Goal: Task Accomplishment & Management: Complete application form

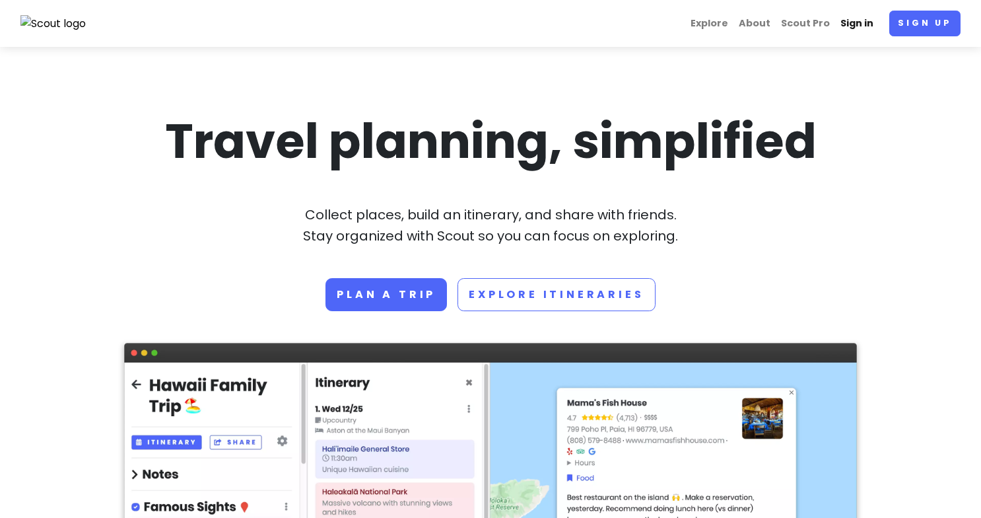
click at [863, 23] on link "Sign in" at bounding box center [857, 24] width 44 height 26
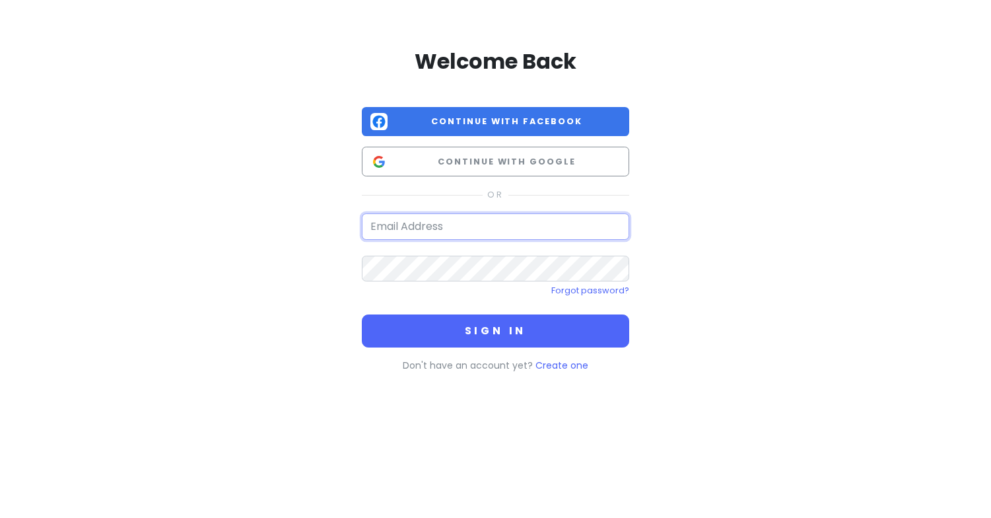
click at [526, 229] on input "email" at bounding box center [495, 226] width 267 height 26
type input "a"
click at [457, 231] on input "email" at bounding box center [495, 226] width 267 height 26
type input "[EMAIL_ADDRESS][DOMAIN_NAME]"
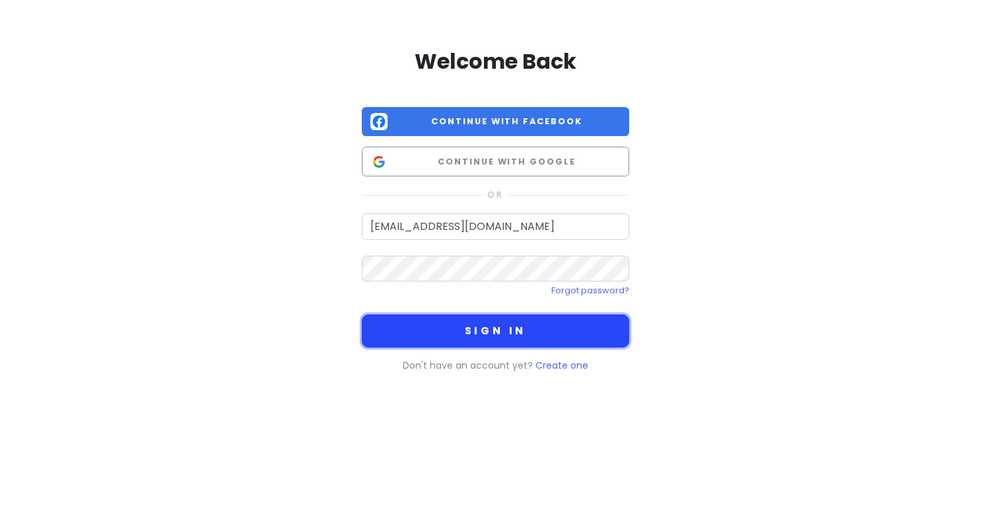
click at [476, 320] on button "Sign in" at bounding box center [495, 330] width 267 height 33
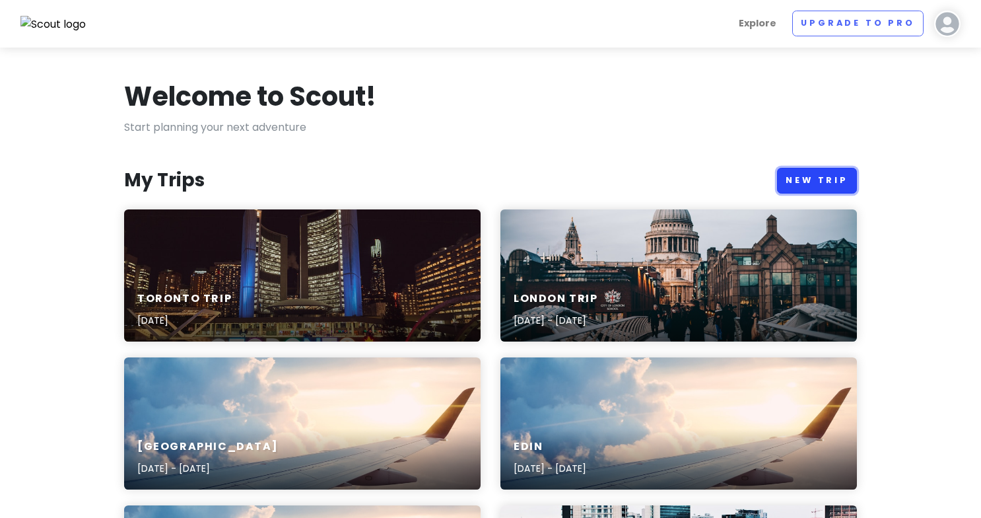
click at [831, 178] on link "New Trip" at bounding box center [817, 181] width 80 height 26
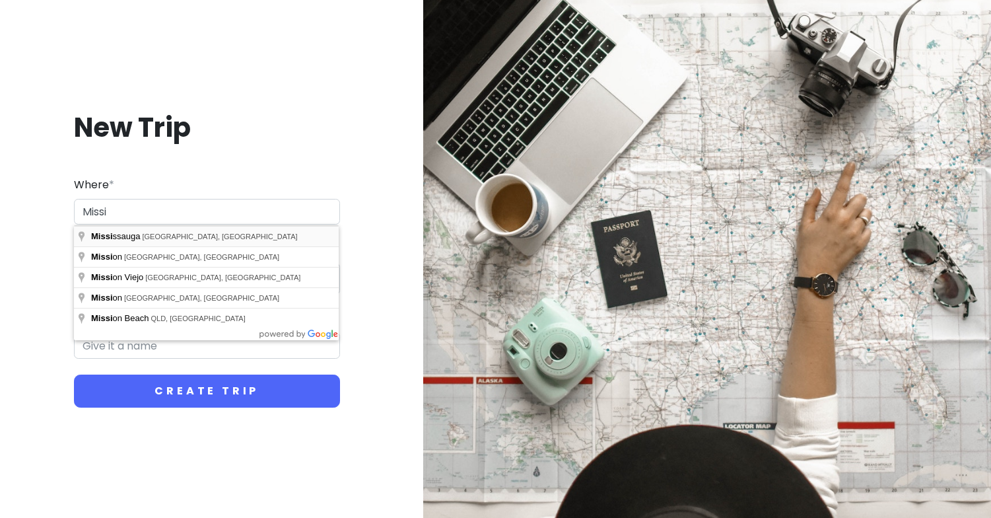
type input "[GEOGRAPHIC_DATA], [GEOGRAPHIC_DATA], [GEOGRAPHIC_DATA]"
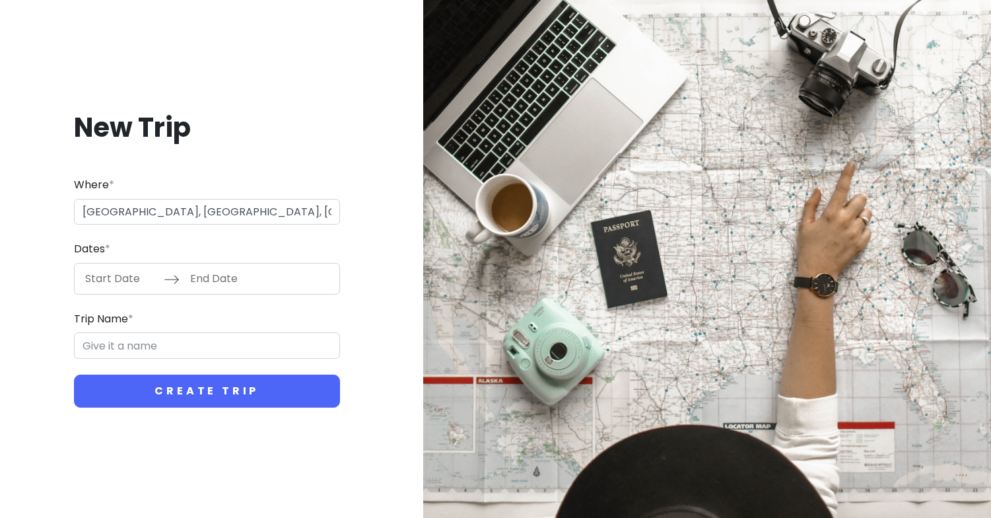
type input "Mississauga Trip"
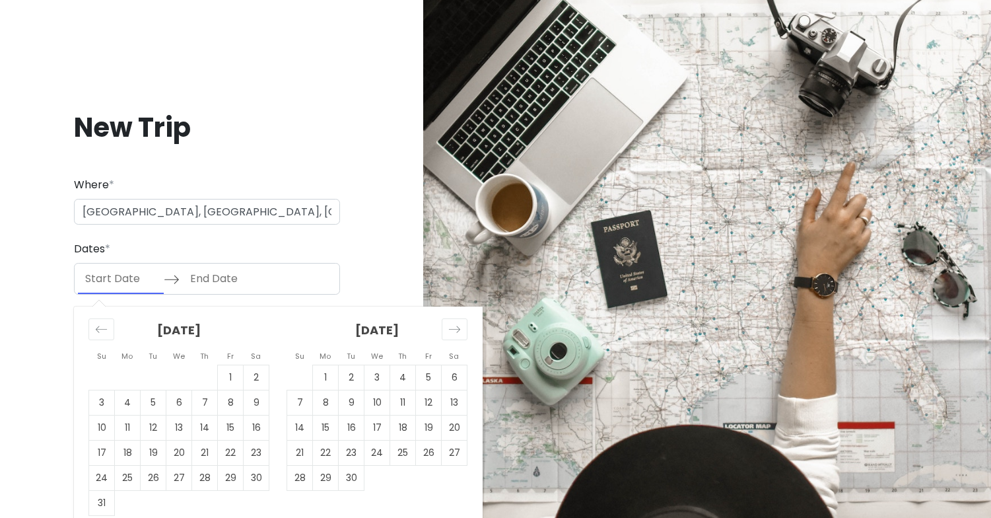
click at [93, 283] on input "Start Date" at bounding box center [121, 278] width 86 height 30
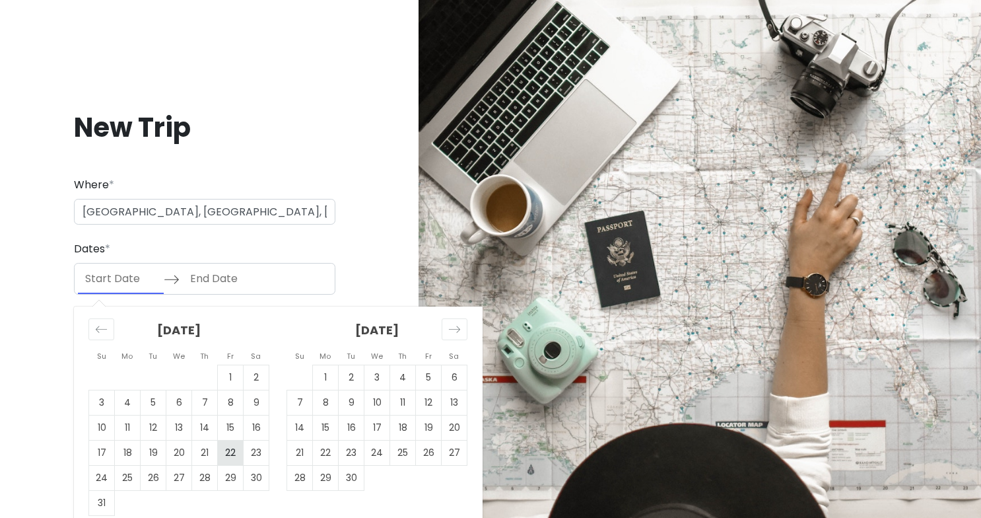
click at [232, 454] on td "22" at bounding box center [231, 452] width 26 height 25
type input "[DATE]"
click at [235, 451] on td "22" at bounding box center [231, 452] width 26 height 25
type input "[DATE]"
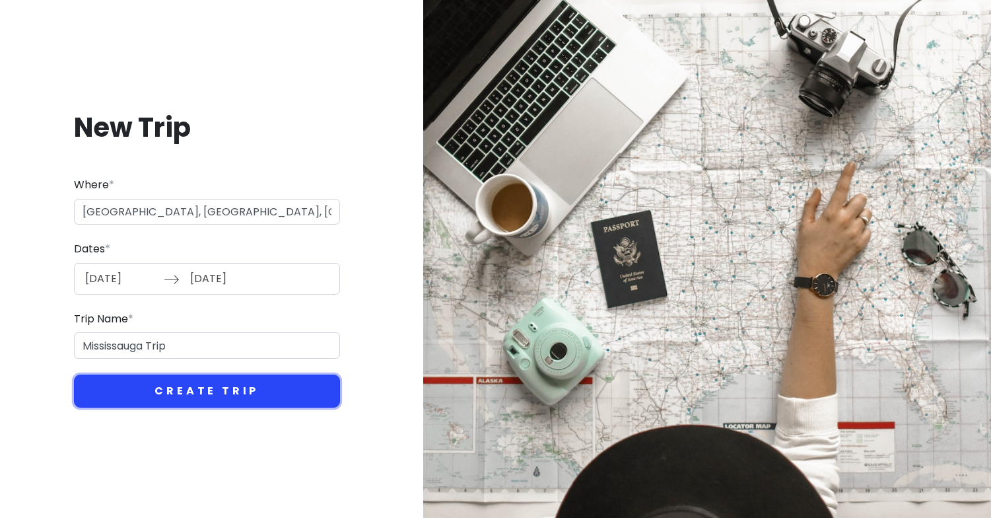
click at [269, 387] on button "Create Trip" at bounding box center [207, 390] width 266 height 33
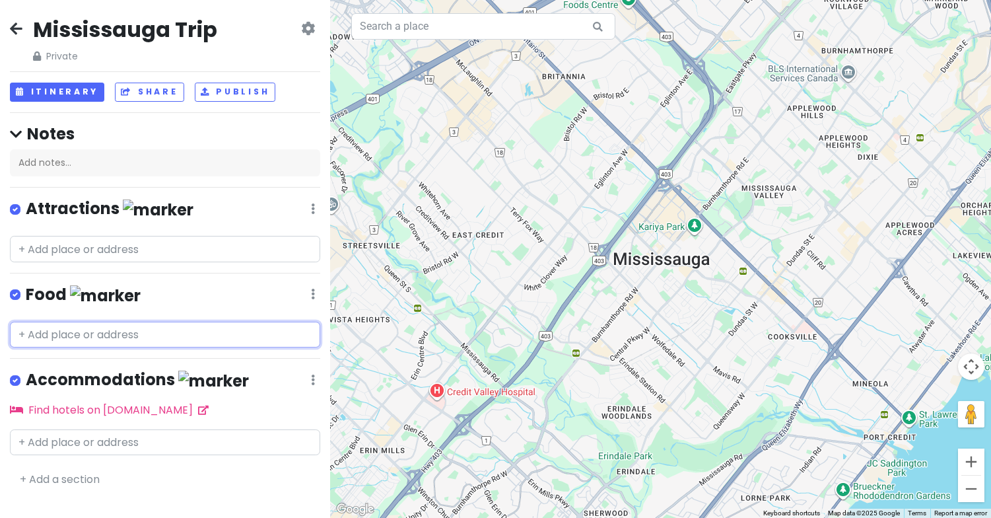
click at [121, 337] on input "text" at bounding box center [165, 335] width 310 height 26
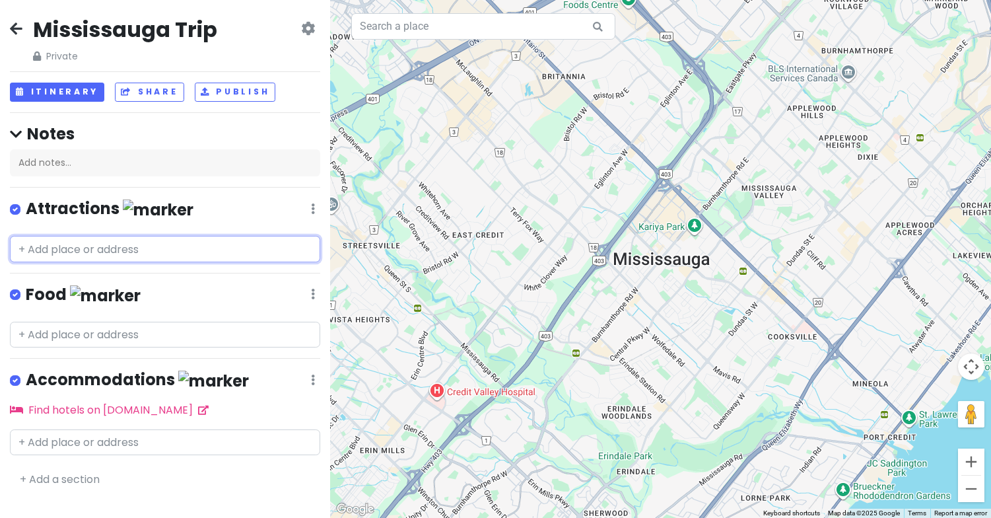
click at [137, 250] on input "text" at bounding box center [165, 249] width 310 height 26
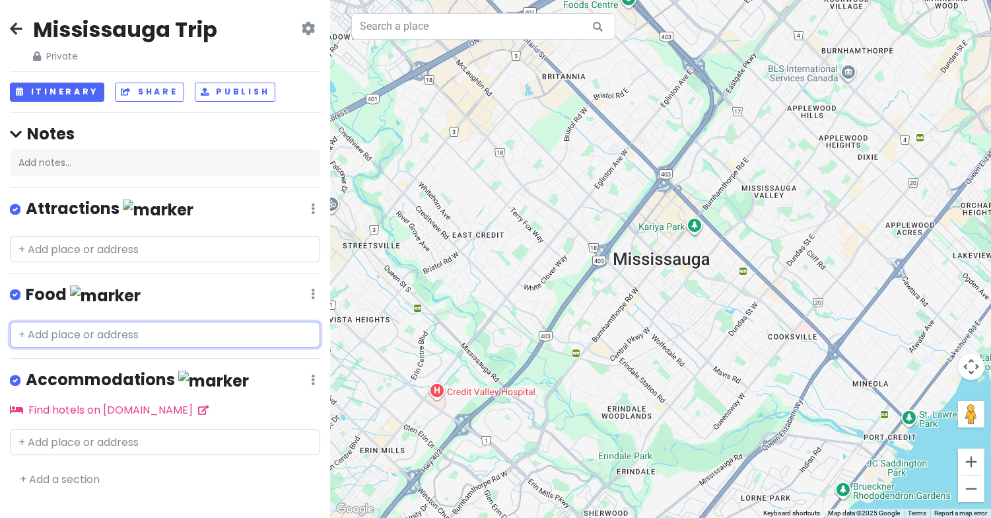
click at [88, 325] on input "text" at bounding box center [165, 335] width 310 height 26
click at [150, 331] on input "text" at bounding box center [165, 335] width 310 height 26
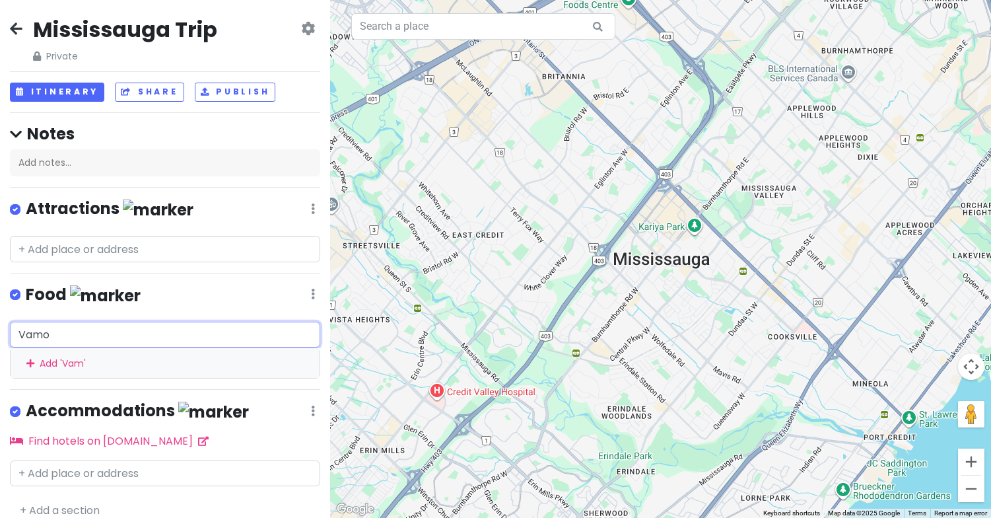
type input "Vamos"
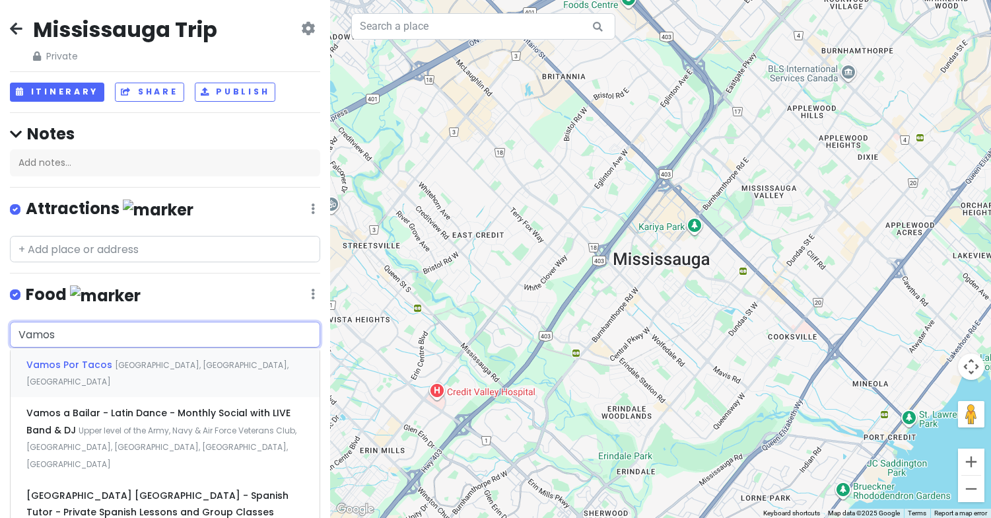
click at [166, 368] on span "[GEOGRAPHIC_DATA], [GEOGRAPHIC_DATA], [GEOGRAPHIC_DATA]" at bounding box center [157, 373] width 262 height 28
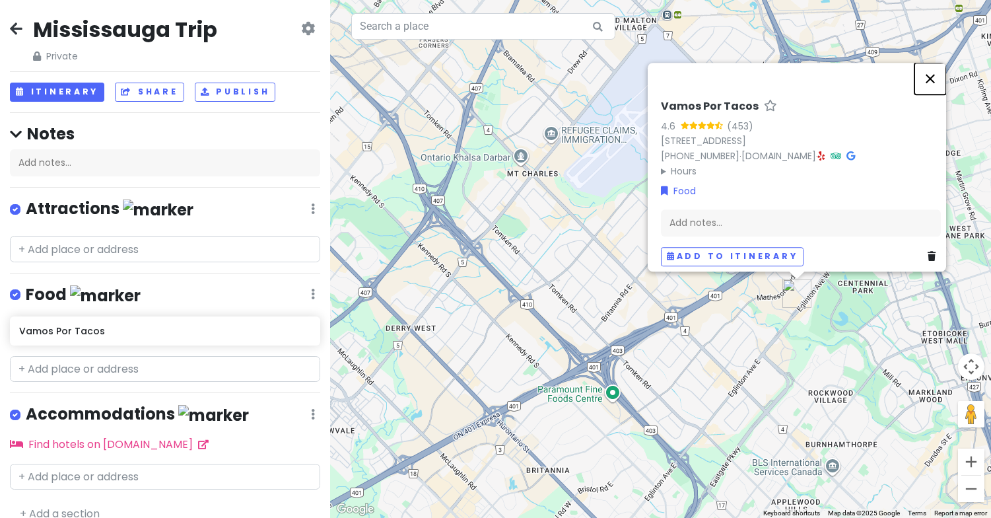
click at [939, 63] on button "Close" at bounding box center [930, 79] width 32 height 32
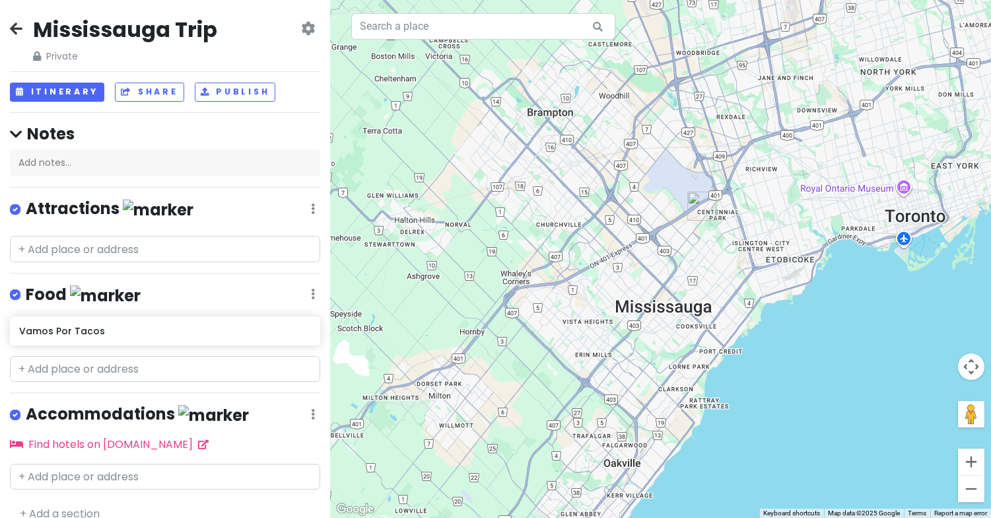
drag, startPoint x: 866, startPoint y: 375, endPoint x: 708, endPoint y: 274, distance: 187.9
click at [708, 274] on div at bounding box center [660, 259] width 661 height 518
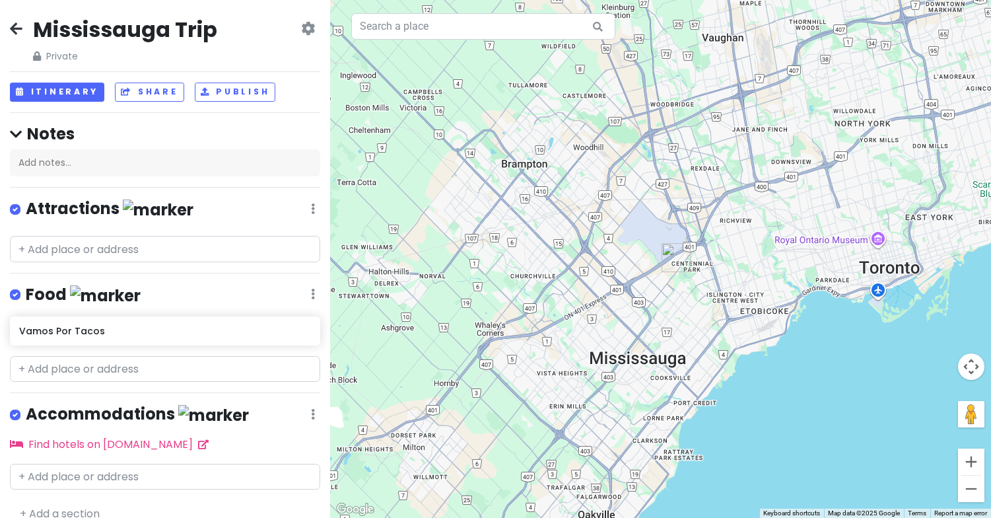
drag, startPoint x: 742, startPoint y: 274, endPoint x: 718, endPoint y: 327, distance: 58.2
click at [718, 327] on div at bounding box center [660, 259] width 661 height 518
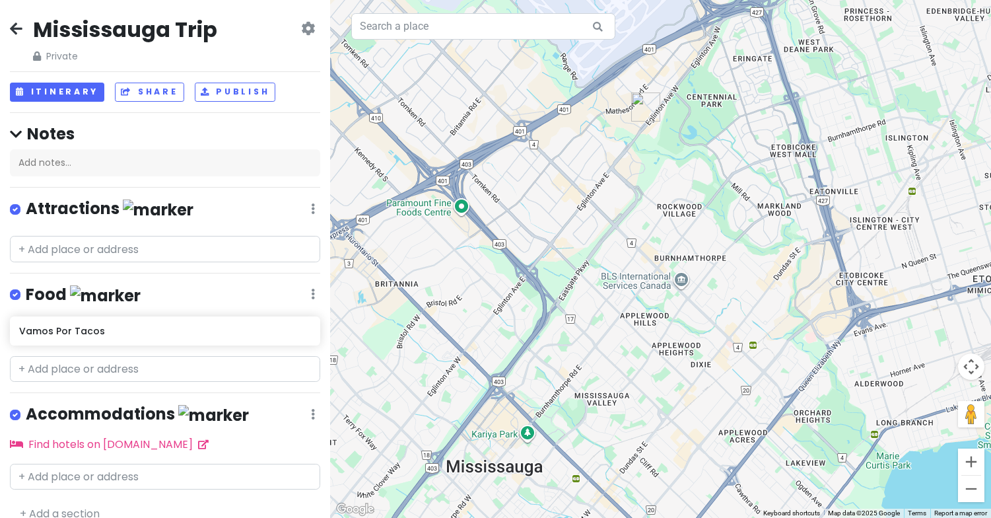
drag, startPoint x: 645, startPoint y: 300, endPoint x: 755, endPoint y: 306, distance: 110.4
click at [755, 306] on div at bounding box center [660, 259] width 661 height 518
click at [90, 250] on input "text" at bounding box center [165, 249] width 310 height 26
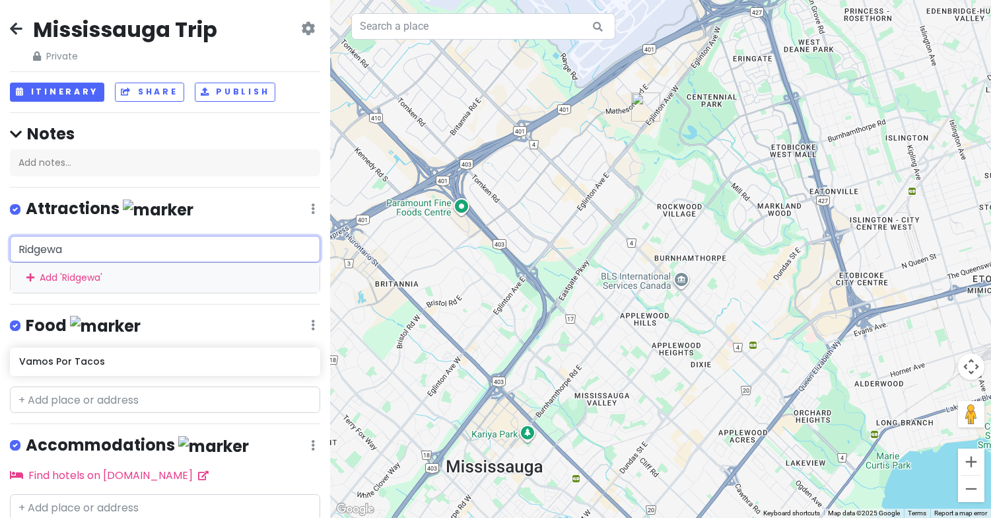
type input "[PERSON_NAME]"
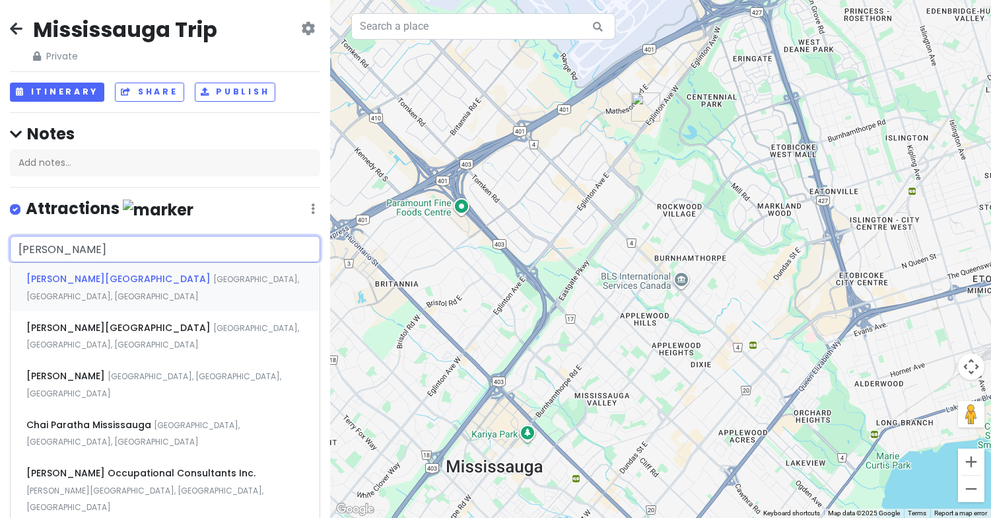
click at [131, 275] on span "[GEOGRAPHIC_DATA], [GEOGRAPHIC_DATA], [GEOGRAPHIC_DATA]" at bounding box center [162, 287] width 273 height 28
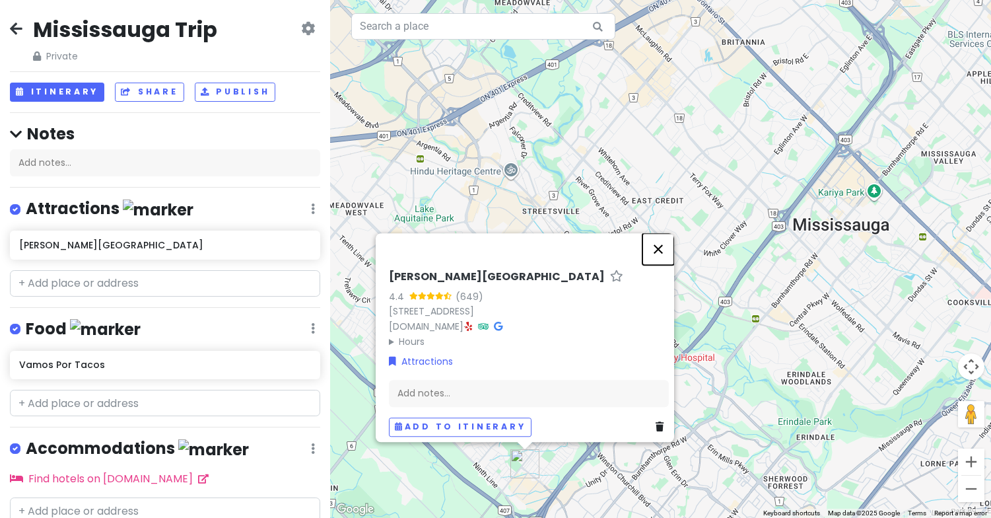
click at [665, 236] on button "Close" at bounding box center [658, 249] width 32 height 32
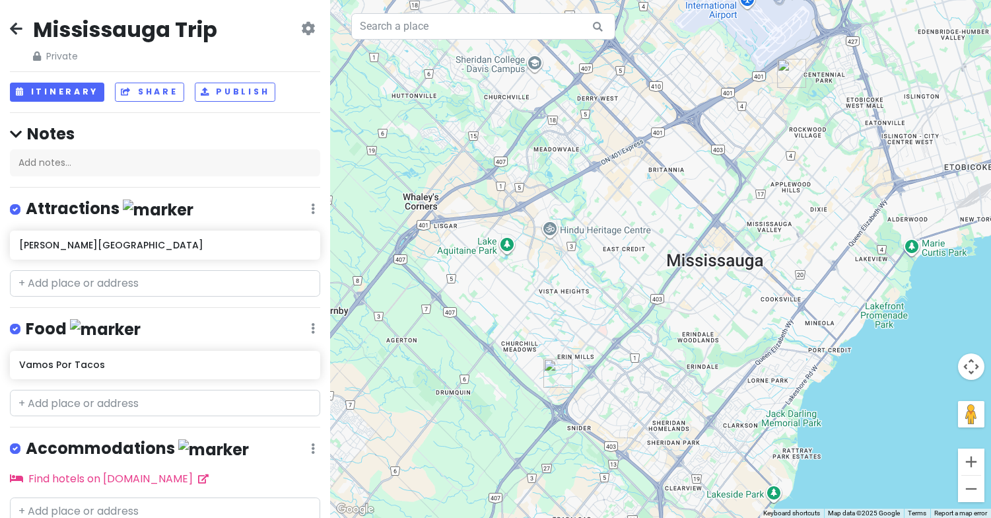
drag, startPoint x: 720, startPoint y: 288, endPoint x: 683, endPoint y: 308, distance: 42.5
click at [683, 308] on div at bounding box center [660, 259] width 661 height 518
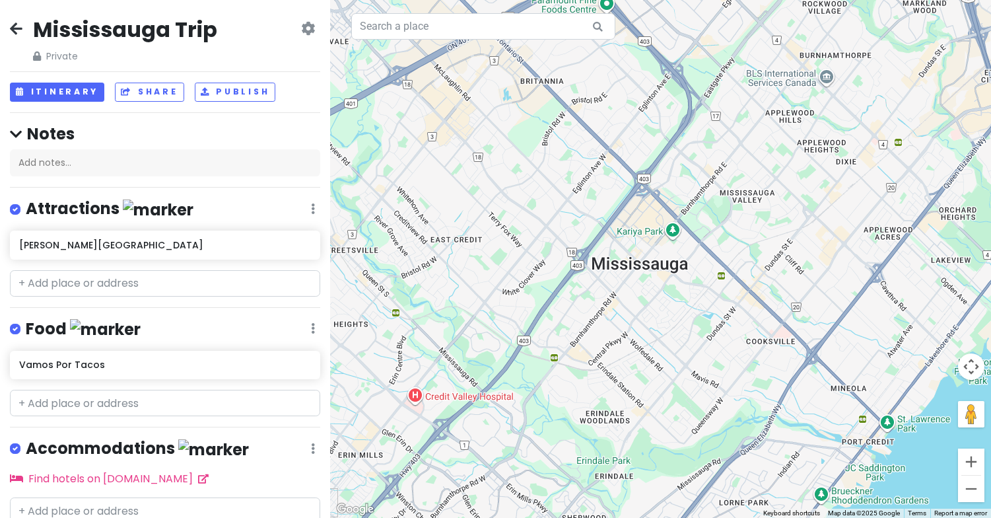
drag, startPoint x: 679, startPoint y: 306, endPoint x: 573, endPoint y: 355, distance: 117.0
click at [573, 355] on div at bounding box center [660, 259] width 661 height 518
click at [135, 406] on input "text" at bounding box center [165, 403] width 310 height 26
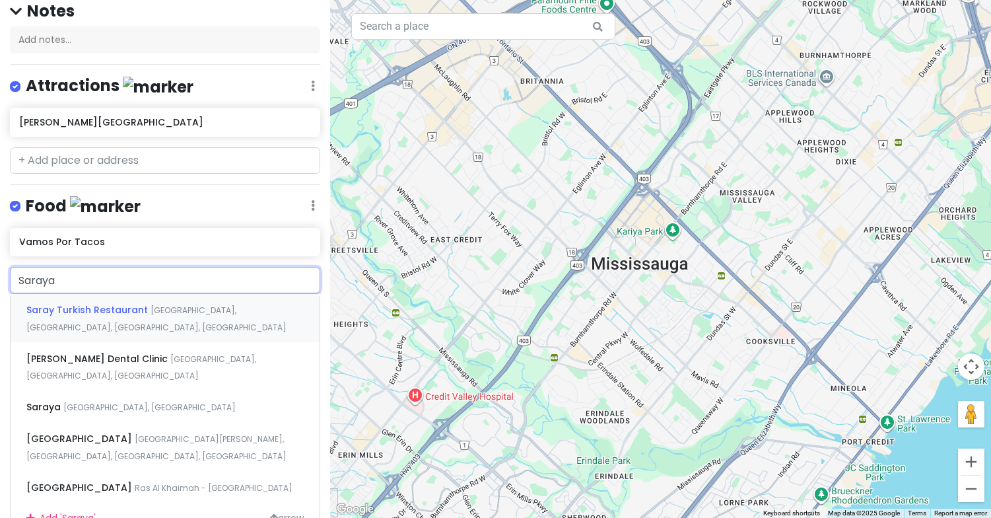
scroll to position [132, 0]
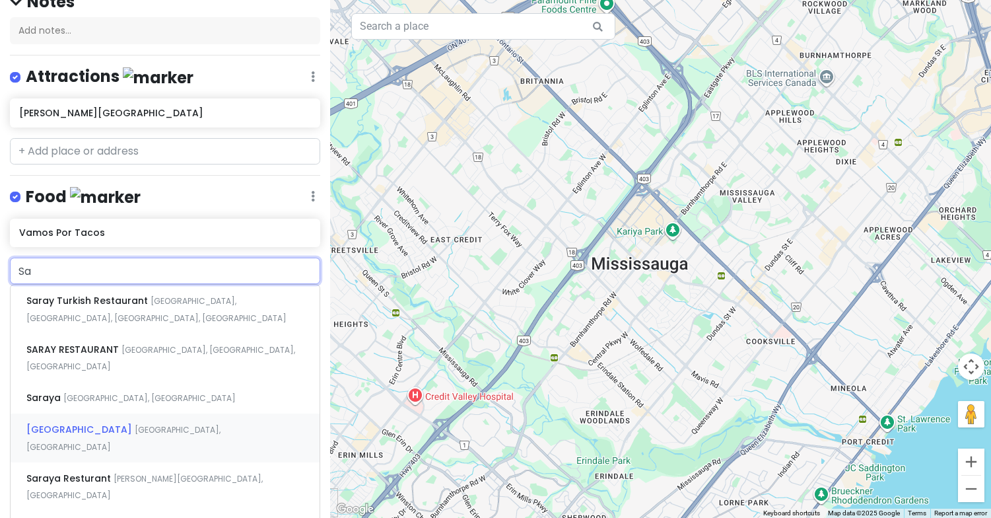
type input "S"
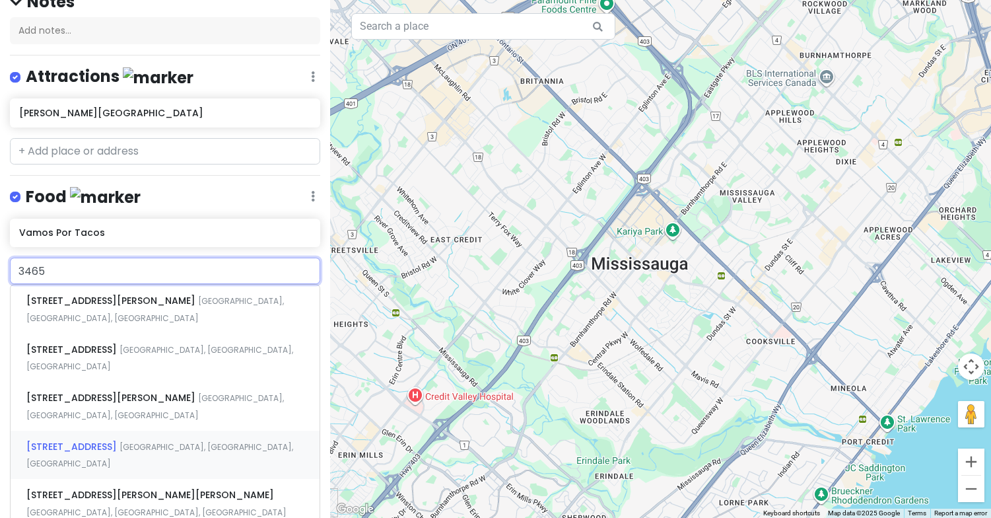
type input "3465"
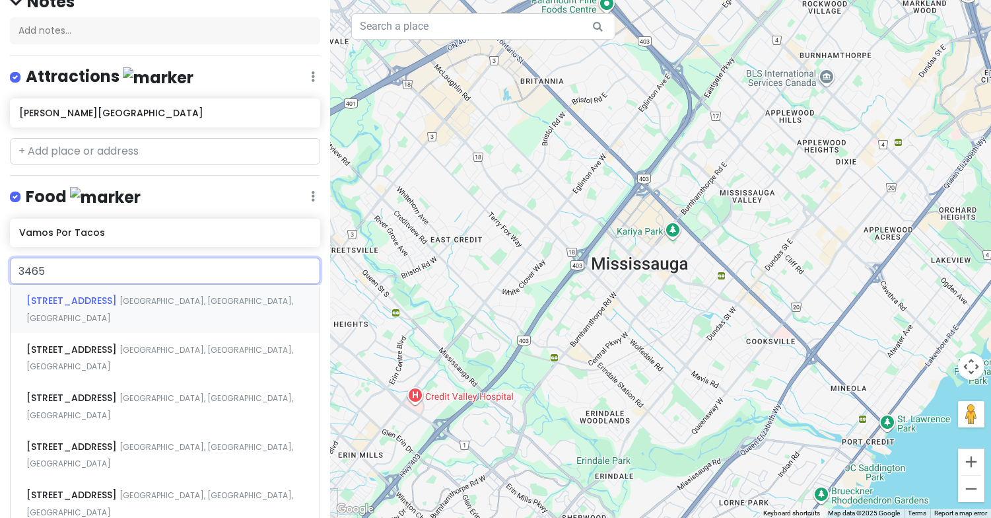
click at [153, 298] on span "[GEOGRAPHIC_DATA], [GEOGRAPHIC_DATA], [GEOGRAPHIC_DATA]" at bounding box center [159, 309] width 267 height 28
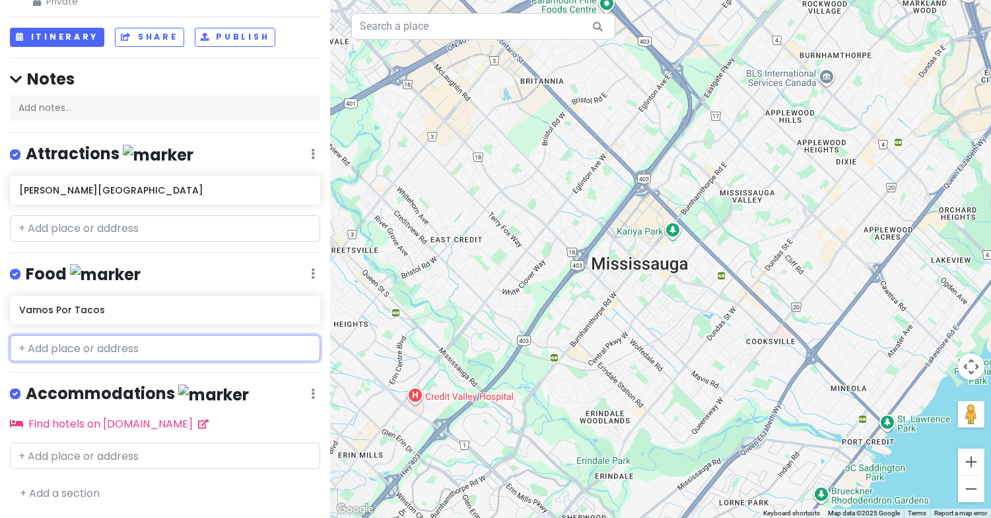
scroll to position [85, 0]
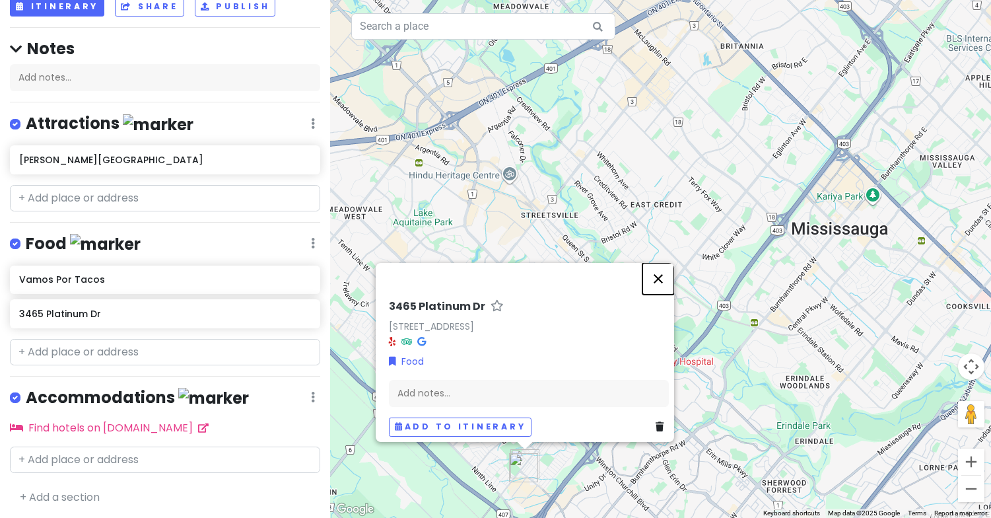
click at [671, 271] on button "Close" at bounding box center [658, 279] width 32 height 32
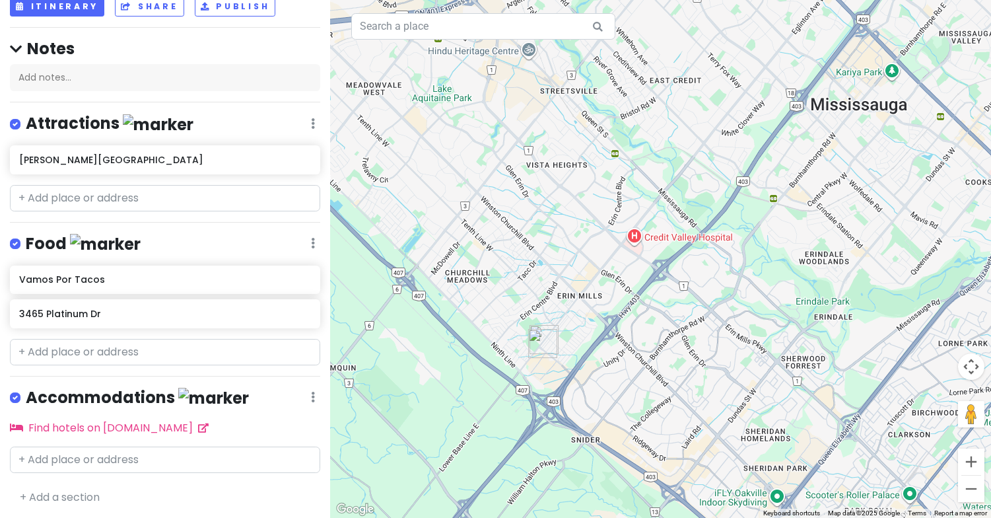
drag, startPoint x: 553, startPoint y: 473, endPoint x: 570, endPoint y: 348, distance: 126.0
click at [572, 344] on div at bounding box center [660, 259] width 661 height 518
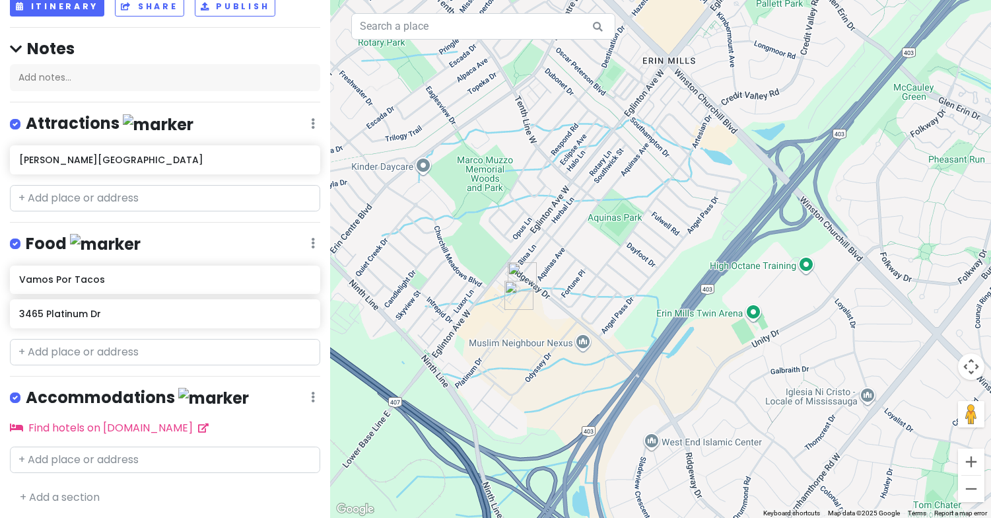
click at [518, 271] on img "3465 Platinum Dr" at bounding box center [522, 276] width 29 height 29
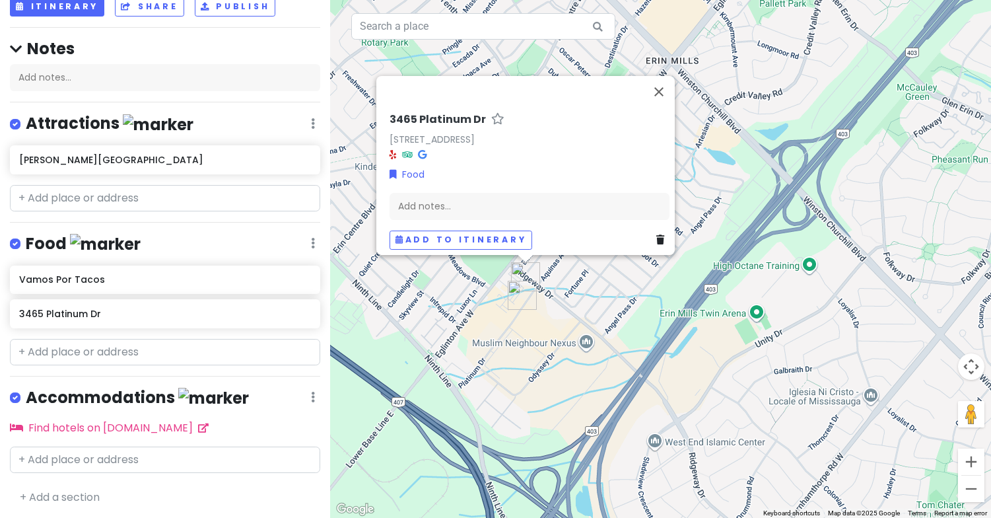
click at [516, 296] on img "Ridgeway Plaza" at bounding box center [522, 295] width 29 height 29
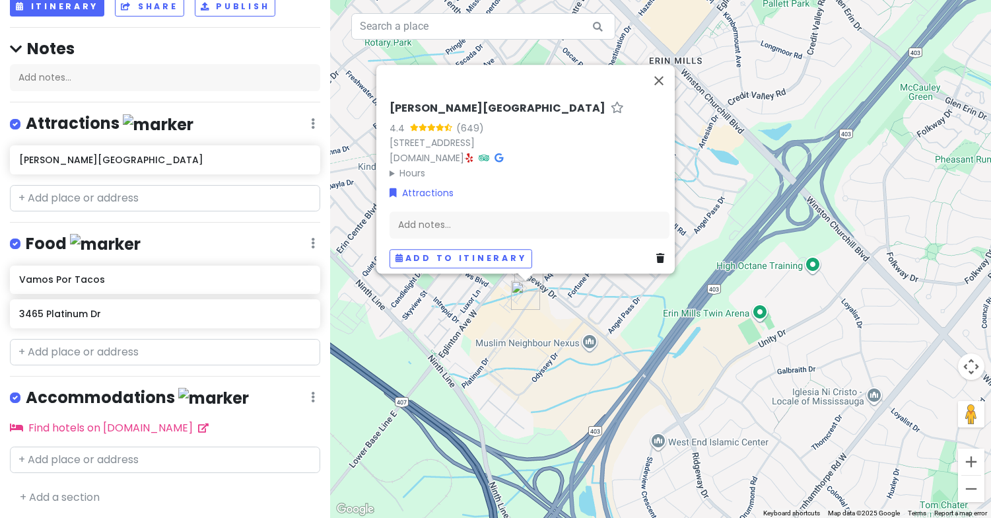
click at [522, 281] on div at bounding box center [525, 277] width 17 height 8
click at [526, 277] on div at bounding box center [525, 277] width 17 height 8
click at [534, 279] on img "3465 Platinum Dr" at bounding box center [528, 276] width 29 height 29
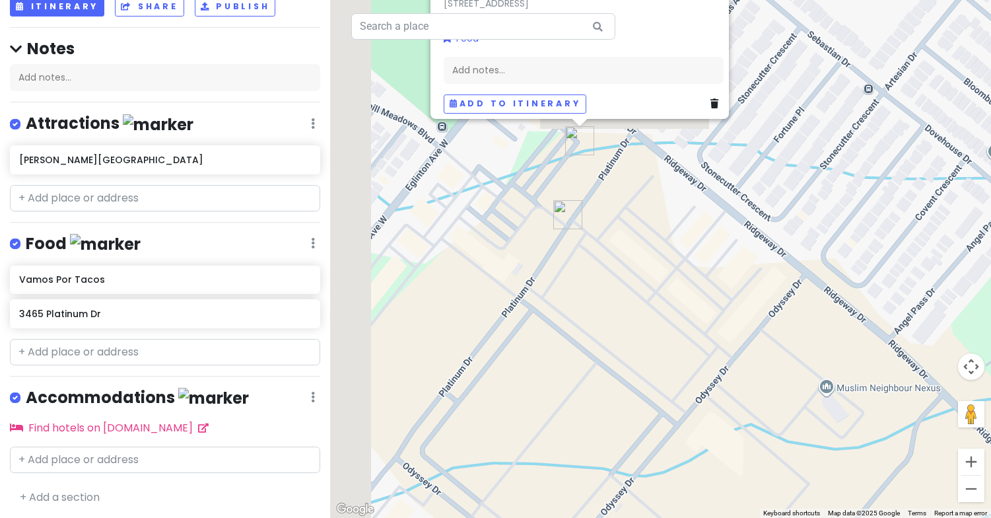
drag, startPoint x: 431, startPoint y: 209, endPoint x: 597, endPoint y: 421, distance: 269.4
click at [597, 421] on div "[STREET_ADDRESS] Food Add notes... Add to itinerary" at bounding box center [660, 259] width 661 height 518
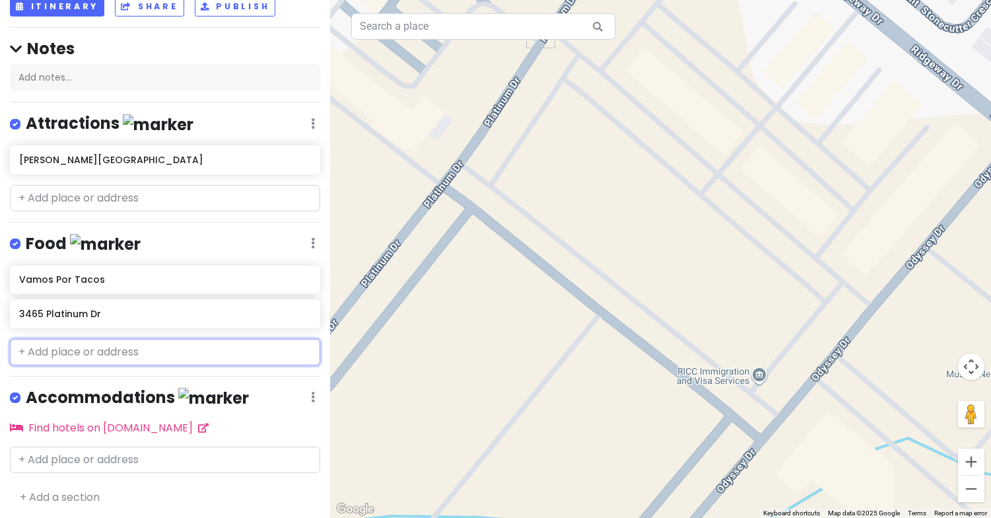
click at [82, 354] on input "text" at bounding box center [165, 352] width 310 height 26
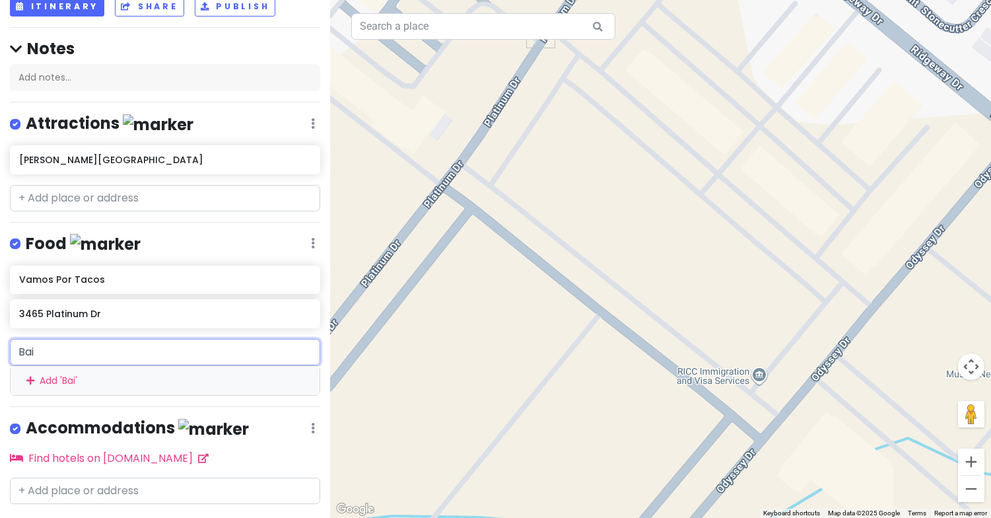
type input "Bait"
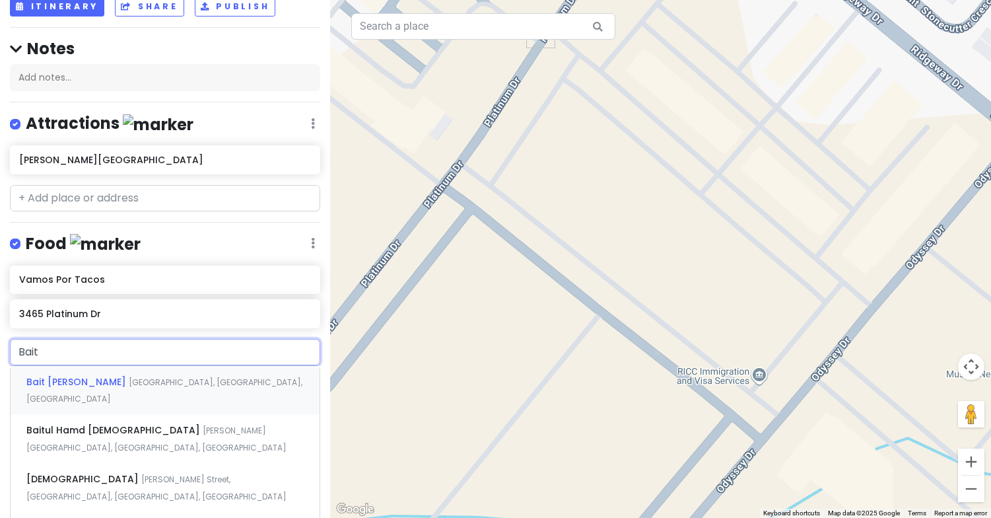
click at [191, 380] on span "[GEOGRAPHIC_DATA], [GEOGRAPHIC_DATA], [GEOGRAPHIC_DATA]" at bounding box center [164, 390] width 276 height 28
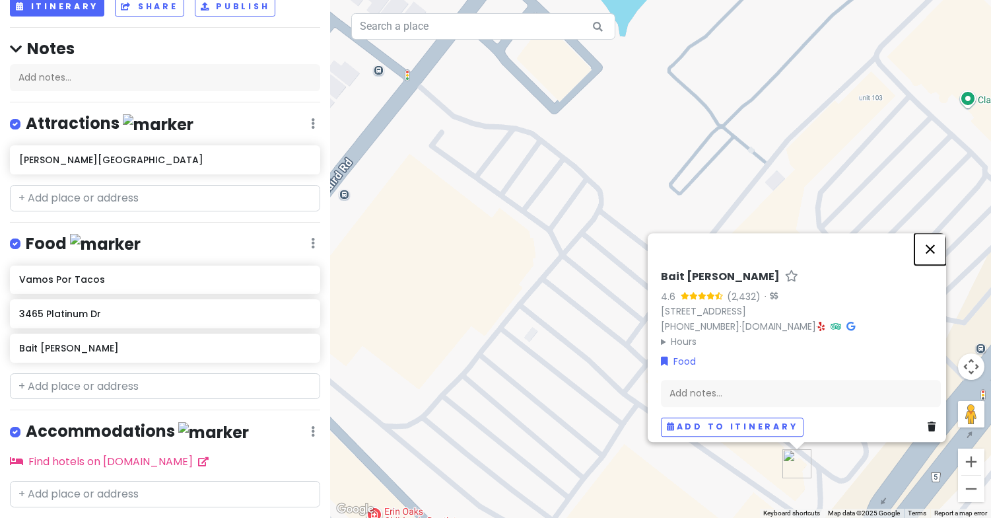
click at [941, 240] on button "Close" at bounding box center [930, 249] width 32 height 32
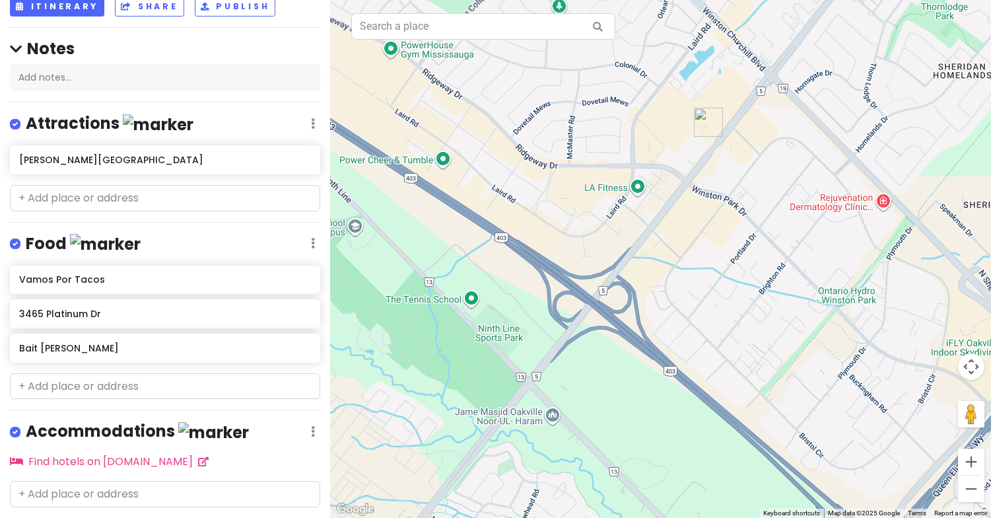
drag, startPoint x: 816, startPoint y: 339, endPoint x: 609, endPoint y: 186, distance: 256.8
click at [611, 186] on div at bounding box center [660, 259] width 661 height 518
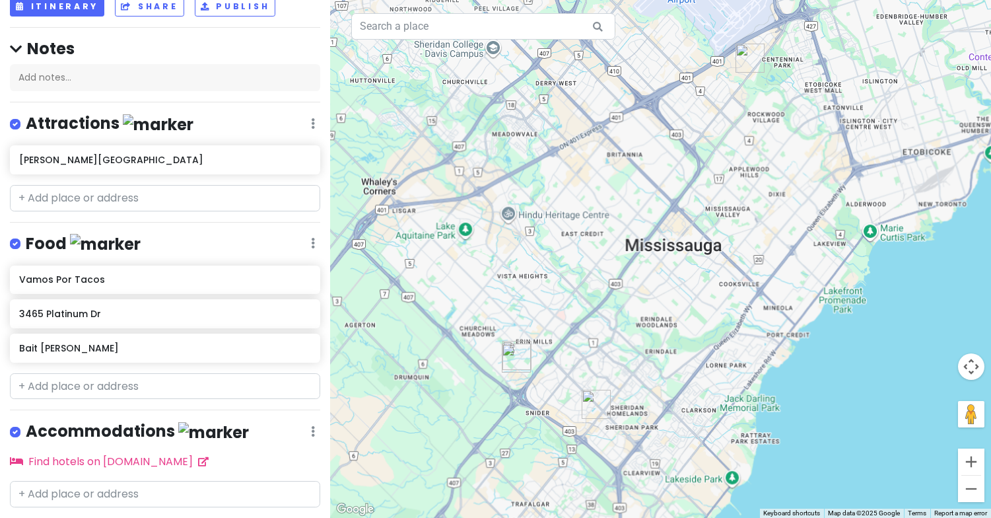
drag, startPoint x: 607, startPoint y: 190, endPoint x: 569, endPoint y: 431, distance: 243.9
click at [569, 431] on div at bounding box center [660, 259] width 661 height 518
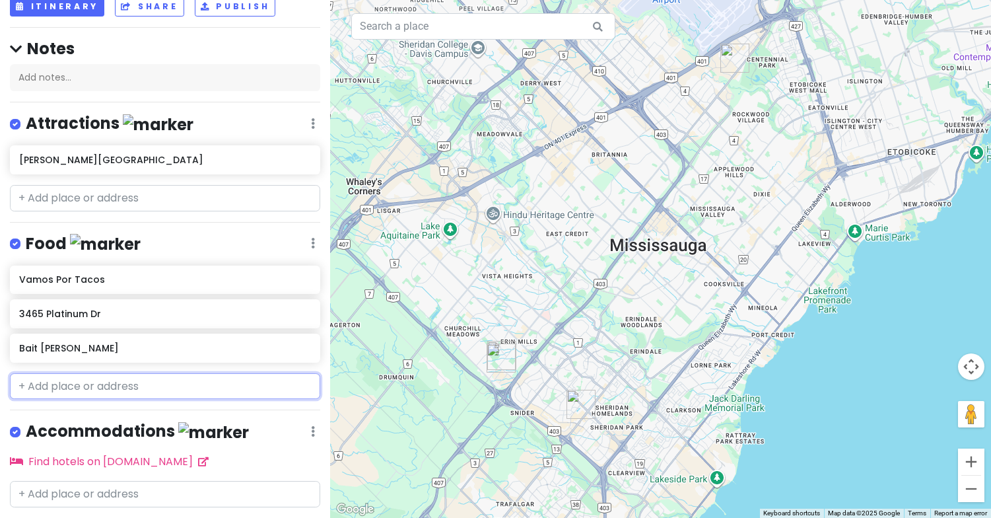
click at [55, 391] on input "text" at bounding box center [165, 386] width 310 height 26
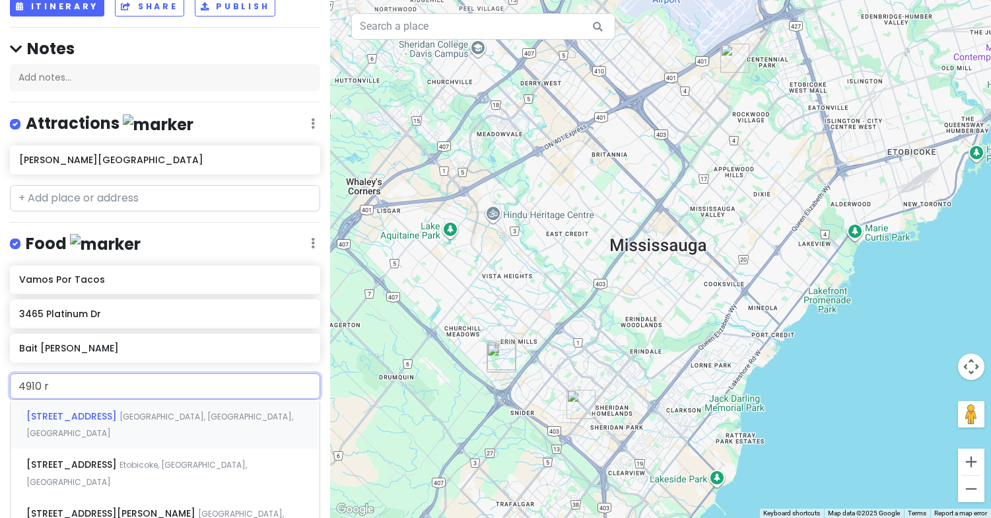
type input "4910"
click at [98, 416] on span "[STREET_ADDRESS]" at bounding box center [72, 415] width 93 height 13
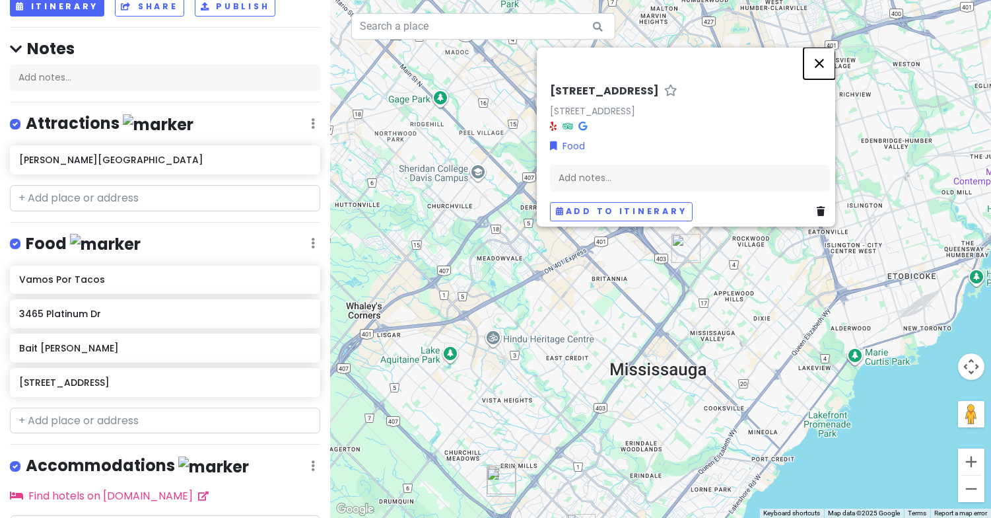
click at [818, 51] on button "Close" at bounding box center [819, 64] width 32 height 32
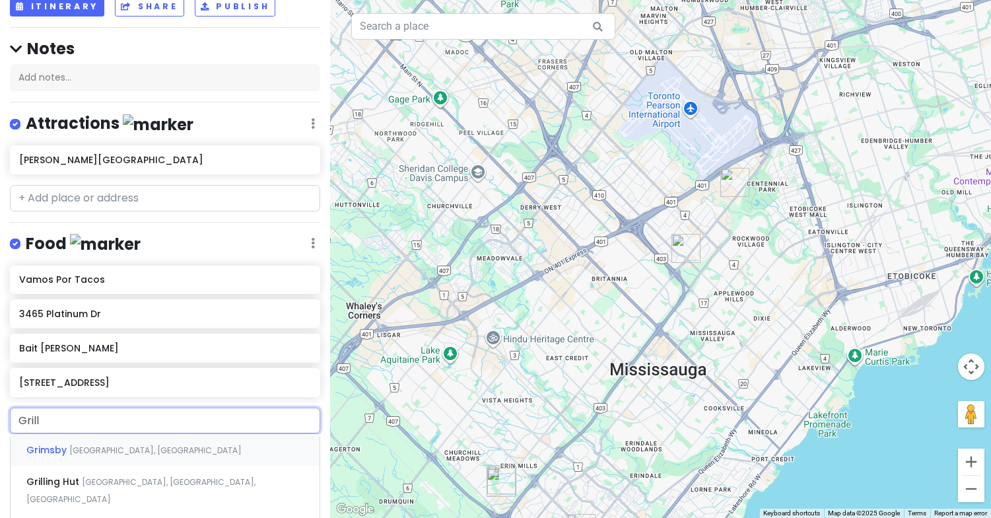
type input "Grilla"
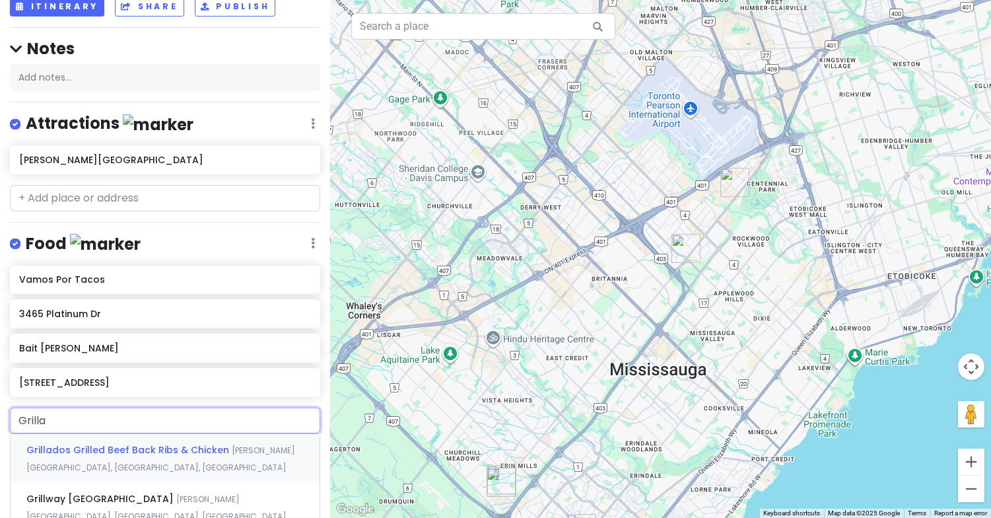
click at [233, 452] on span "[PERSON_NAME][GEOGRAPHIC_DATA], [GEOGRAPHIC_DATA], [GEOGRAPHIC_DATA]" at bounding box center [160, 458] width 269 height 28
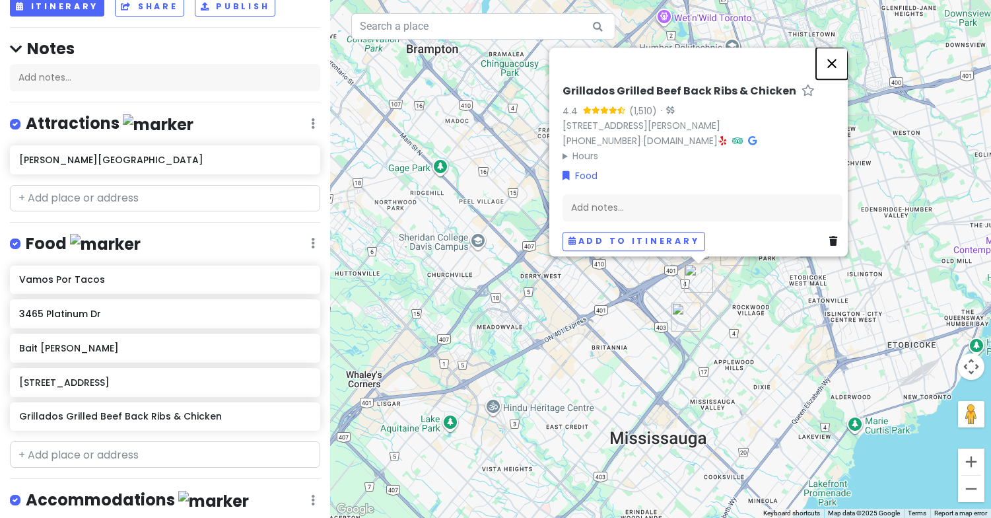
click at [839, 58] on button "Close" at bounding box center [832, 64] width 32 height 32
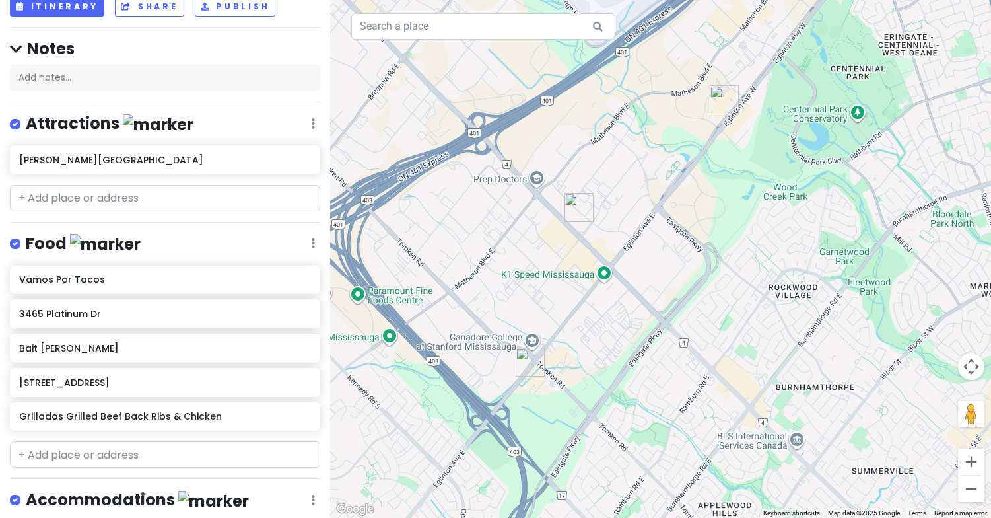
drag, startPoint x: 599, startPoint y: 222, endPoint x: 789, endPoint y: 349, distance: 228.5
click at [789, 349] on div at bounding box center [660, 259] width 661 height 518
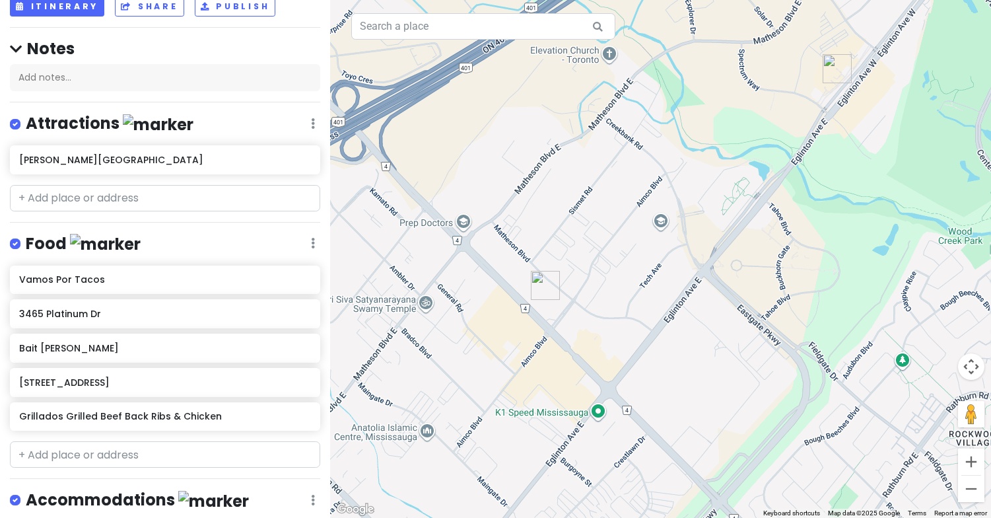
drag, startPoint x: 703, startPoint y: 273, endPoint x: 878, endPoint y: 473, distance: 265.8
click at [878, 473] on div at bounding box center [660, 259] width 661 height 518
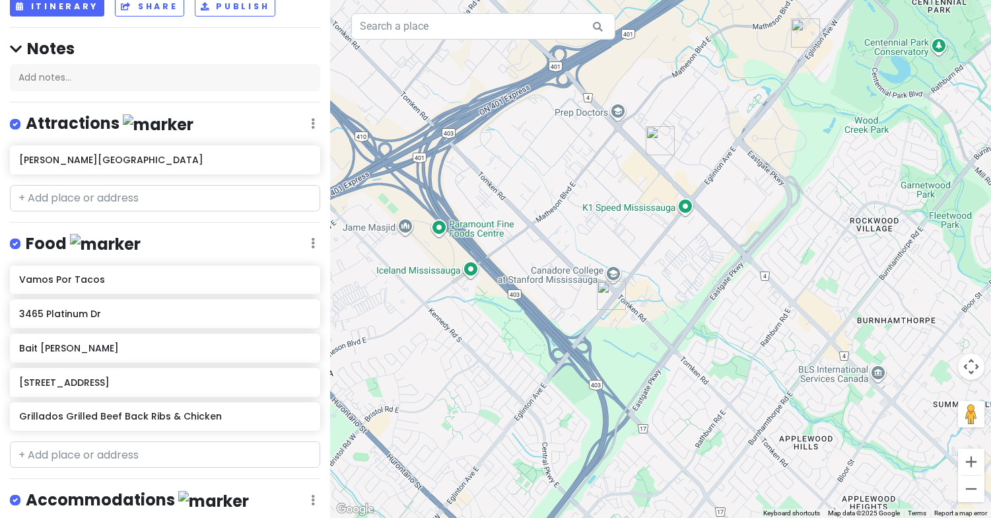
drag, startPoint x: 767, startPoint y: 316, endPoint x: 741, endPoint y: 200, distance: 118.2
click at [741, 200] on div at bounding box center [660, 259] width 661 height 518
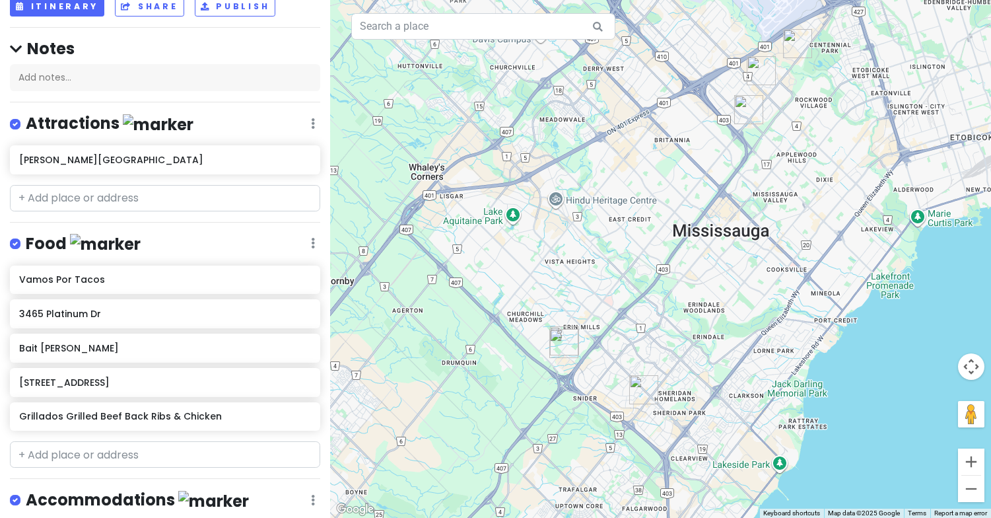
drag, startPoint x: 504, startPoint y: 373, endPoint x: 542, endPoint y: 265, distance: 114.8
click at [542, 265] on div at bounding box center [660, 259] width 661 height 518
click at [129, 195] on input "text" at bounding box center [165, 198] width 310 height 26
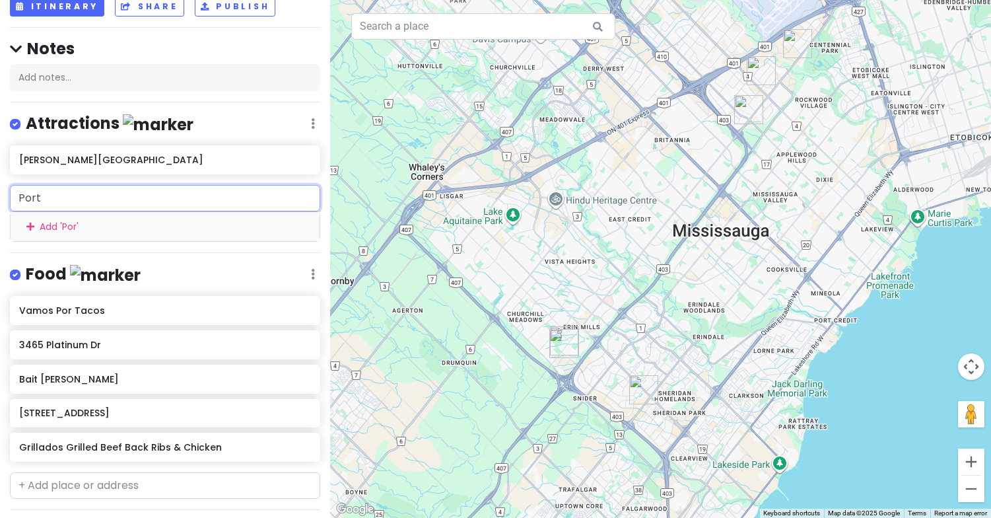
type input "Port"
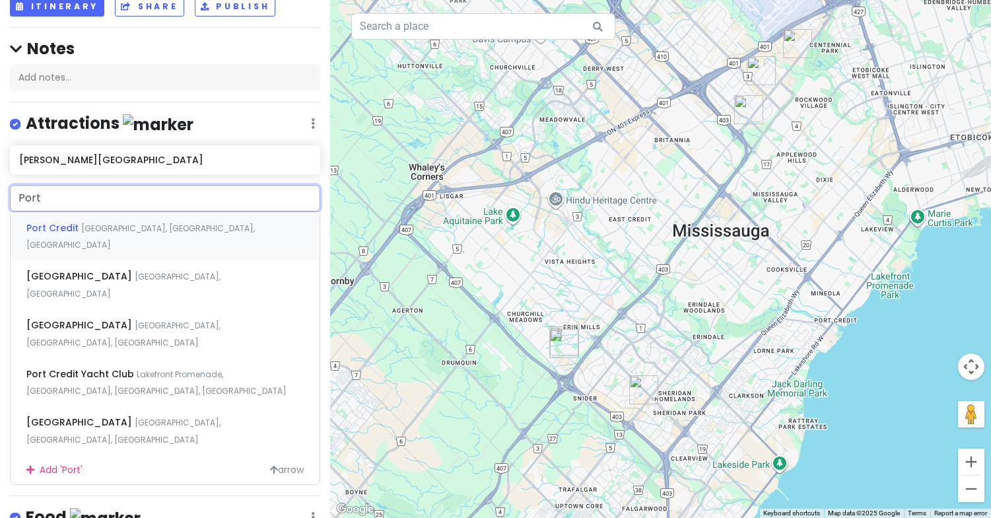
click at [156, 230] on span "[GEOGRAPHIC_DATA], [GEOGRAPHIC_DATA], [GEOGRAPHIC_DATA]" at bounding box center [140, 236] width 228 height 28
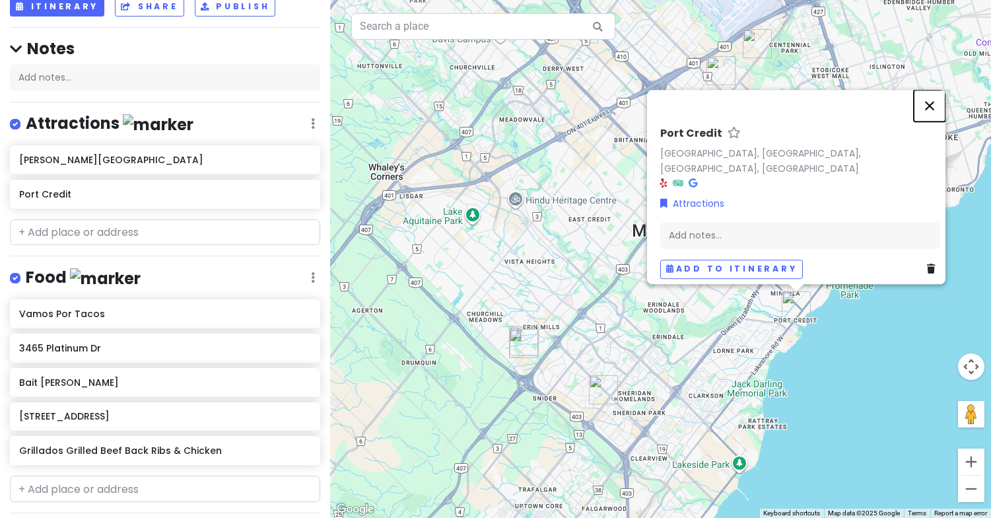
click at [939, 112] on button "Close" at bounding box center [930, 106] width 32 height 32
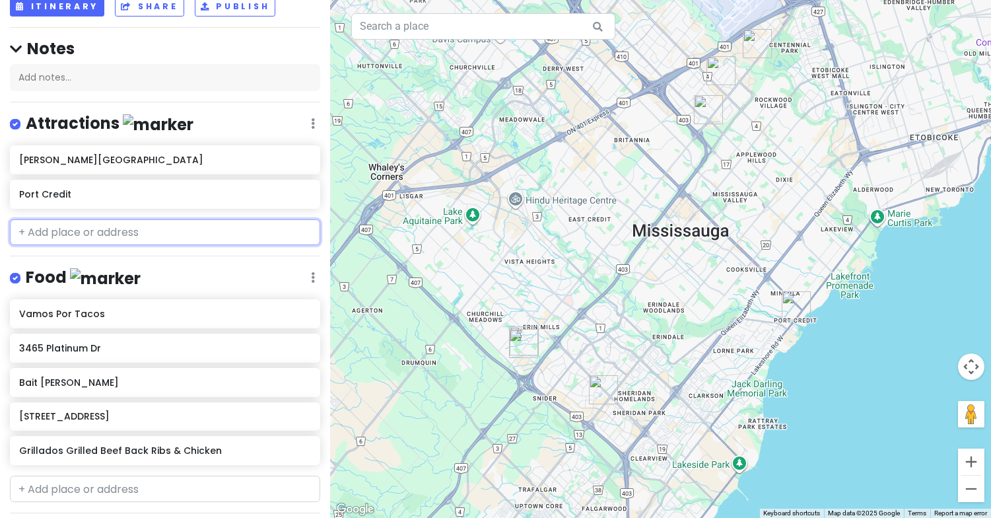
click at [220, 225] on input "text" at bounding box center [165, 232] width 310 height 26
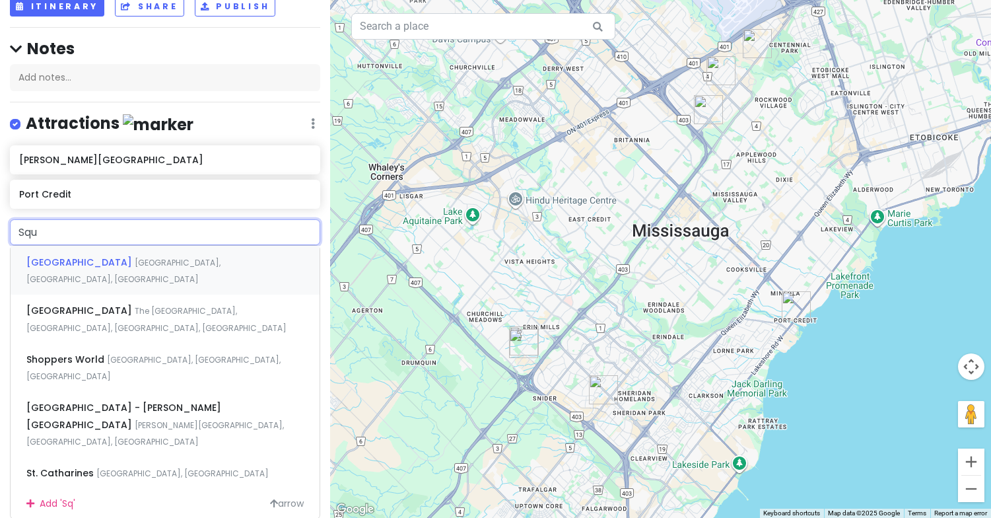
type input "Squa"
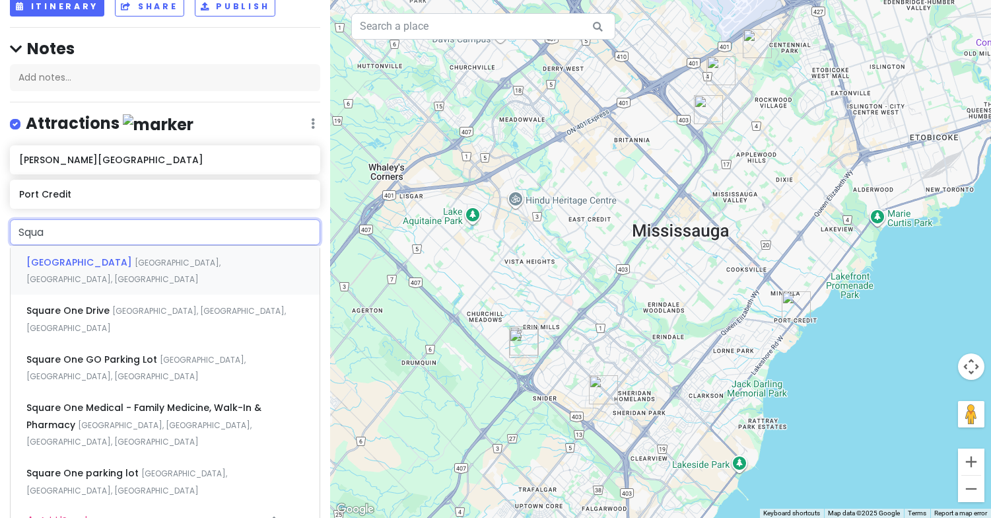
click at [224, 270] on div "Square [GEOGRAPHIC_DATA], [GEOGRAPHIC_DATA], [GEOGRAPHIC_DATA]" at bounding box center [165, 270] width 309 height 49
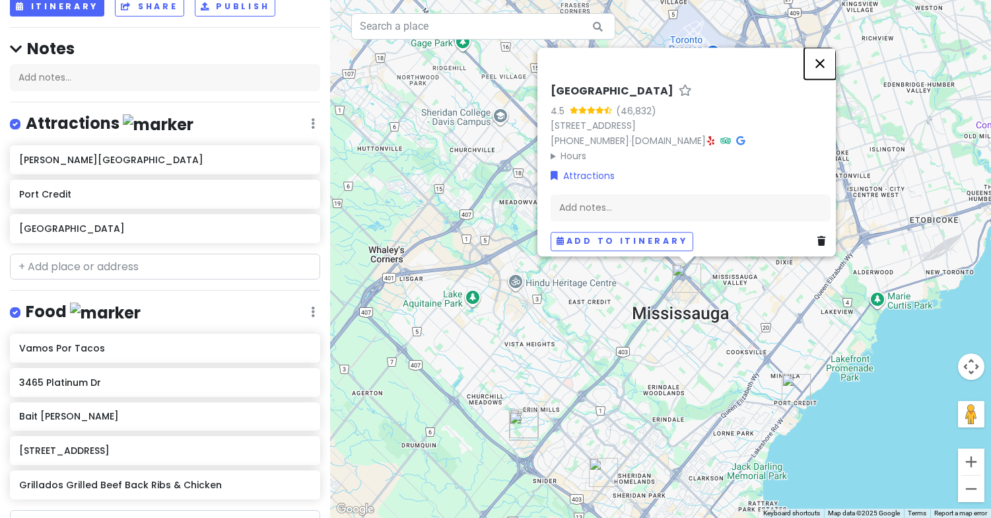
click at [831, 62] on button "Close" at bounding box center [820, 64] width 32 height 32
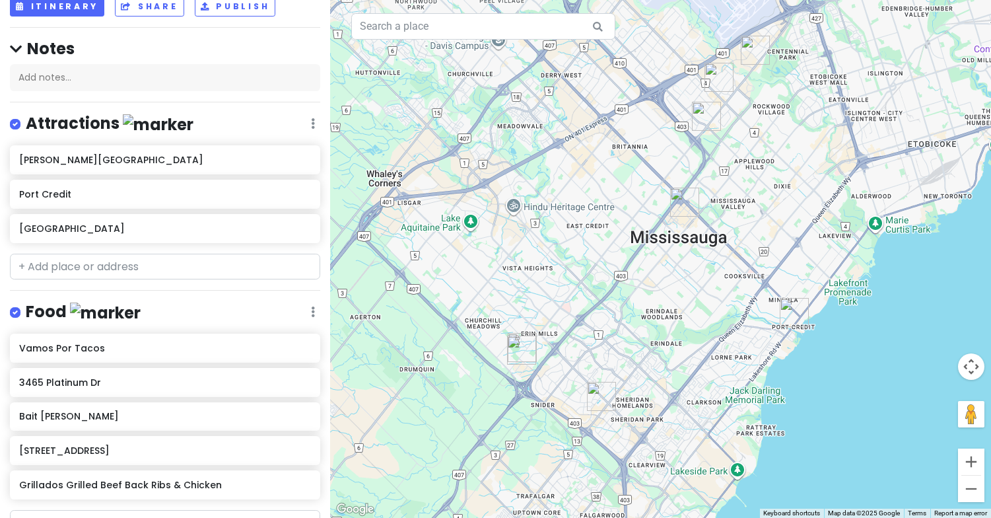
drag, startPoint x: 810, startPoint y: 305, endPoint x: 807, endPoint y: 221, distance: 84.6
click at [807, 221] on div at bounding box center [660, 259] width 661 height 518
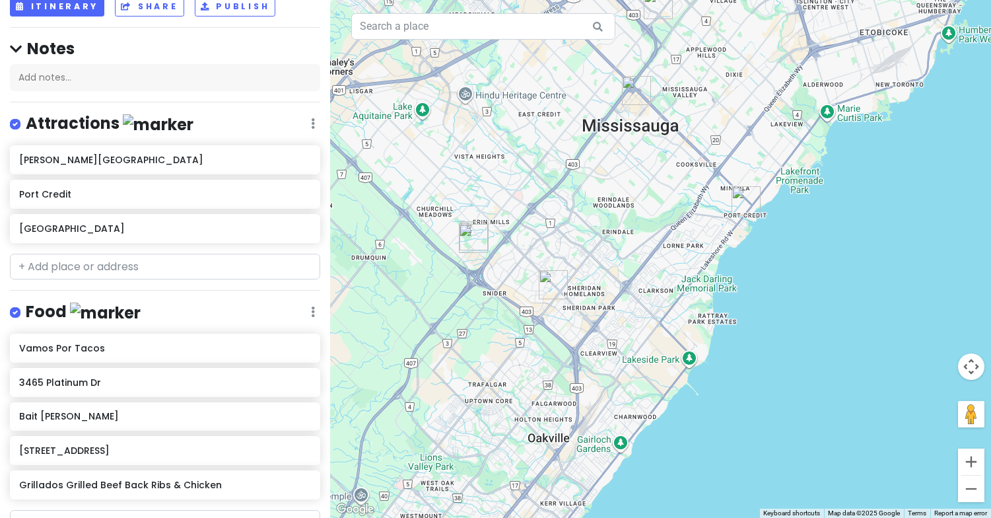
drag, startPoint x: 751, startPoint y: 253, endPoint x: 700, endPoint y: 148, distance: 116.4
click at [700, 148] on div at bounding box center [660, 259] width 661 height 518
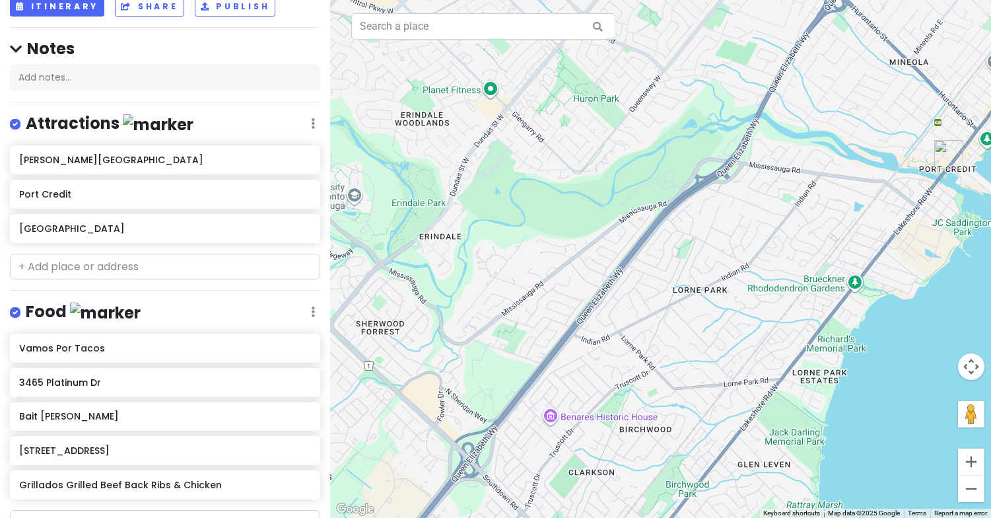
drag, startPoint x: 578, startPoint y: 208, endPoint x: 720, endPoint y: 254, distance: 149.3
click at [720, 254] on div at bounding box center [660, 259] width 661 height 518
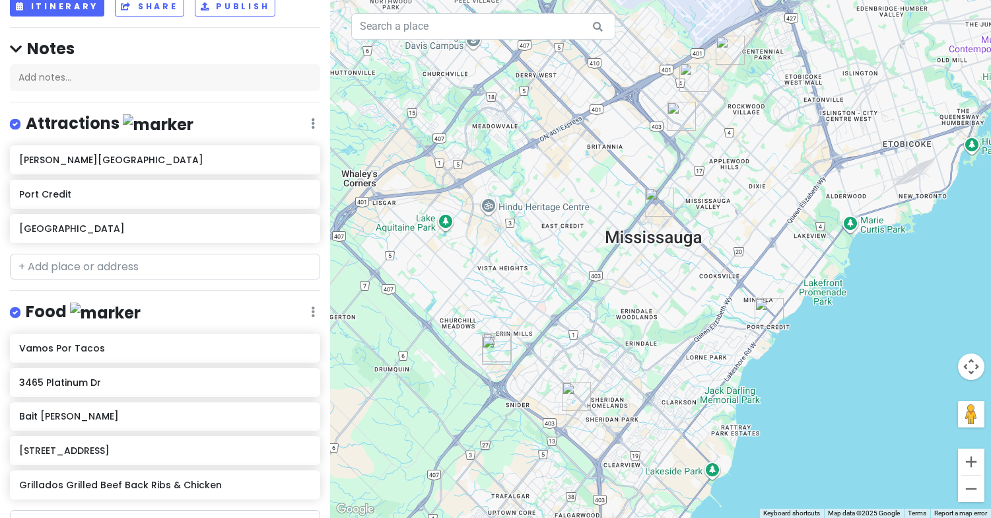
drag, startPoint x: 714, startPoint y: 226, endPoint x: 677, endPoint y: 339, distance: 118.8
click at [679, 339] on div at bounding box center [660, 259] width 661 height 518
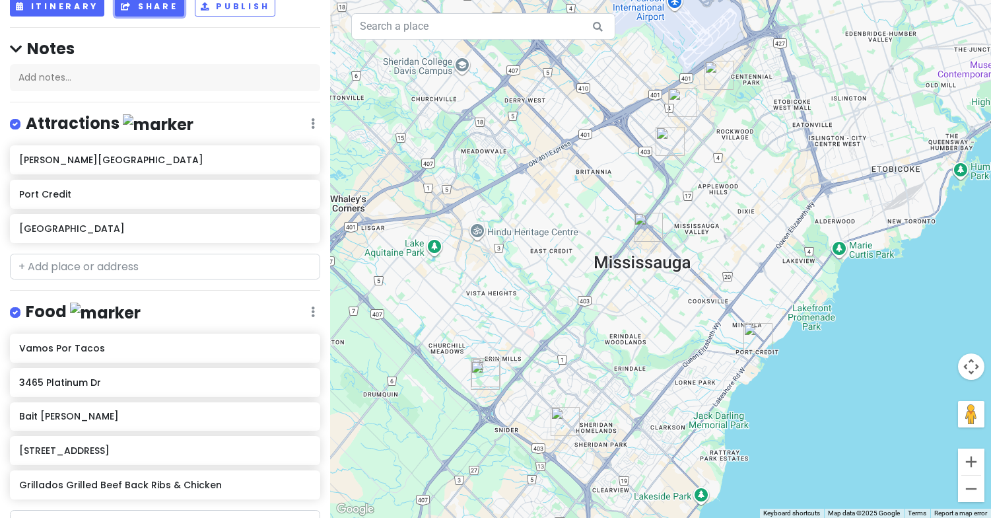
click at [140, 13] on button "Share" at bounding box center [149, 6] width 69 height 19
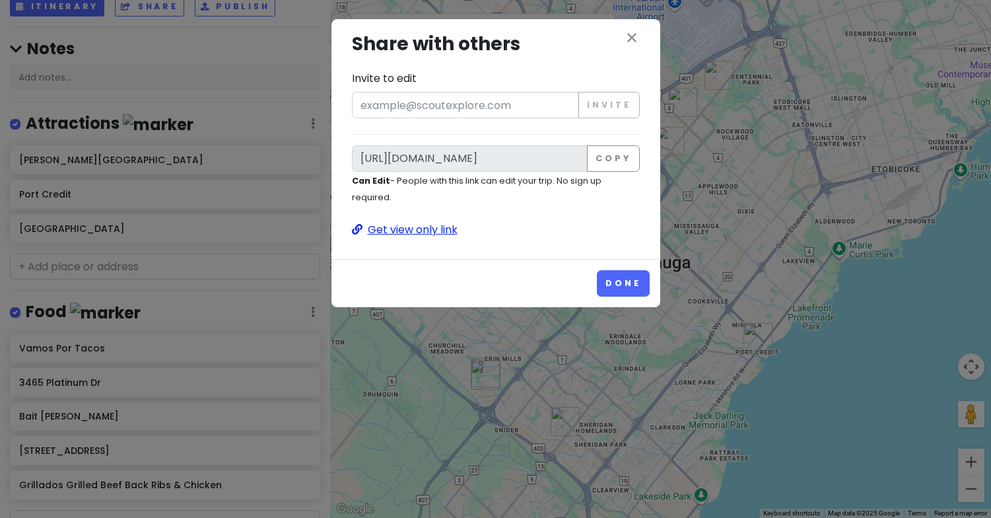
click at [400, 228] on p "Get view only link" at bounding box center [496, 229] width 288 height 17
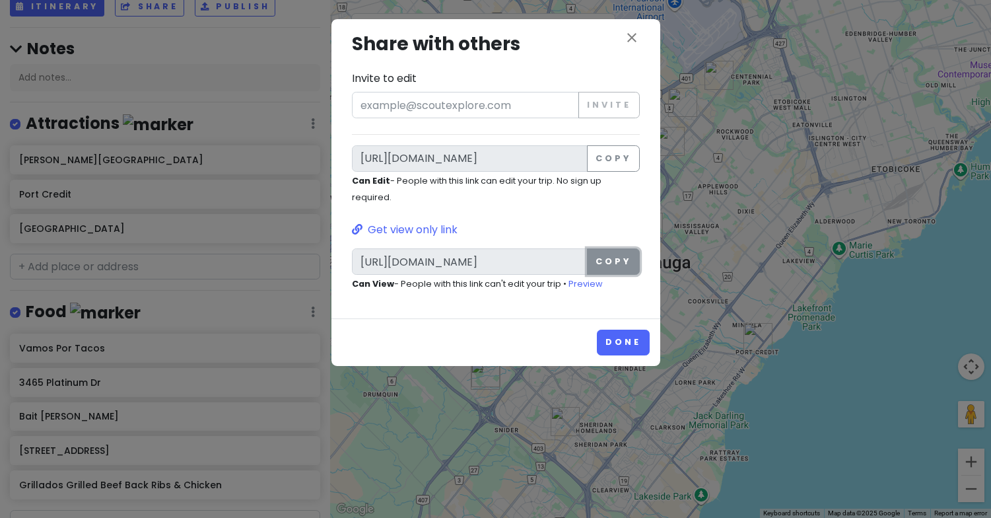
click at [609, 252] on button "Copy" at bounding box center [613, 261] width 52 height 26
